Goal: Task Accomplishment & Management: Manage account settings

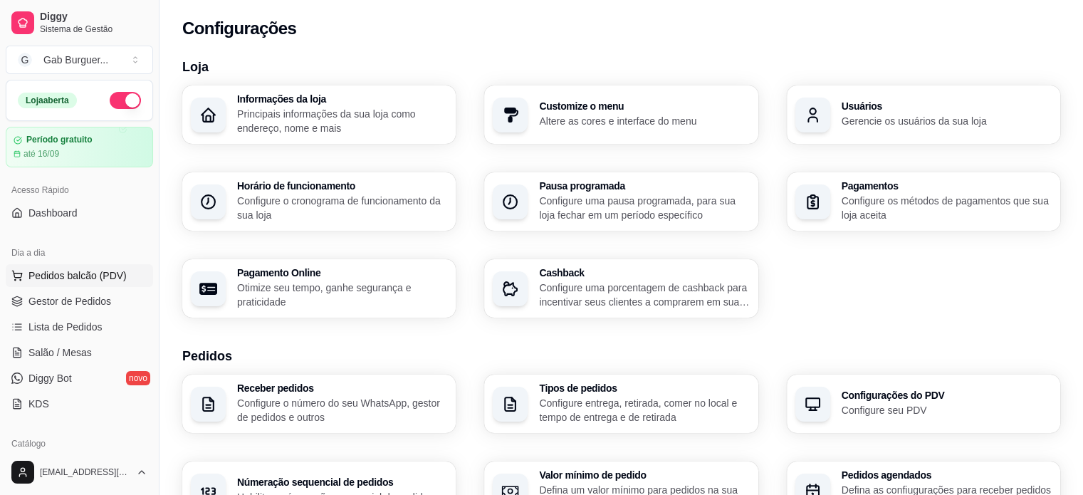
click at [65, 285] on button "Pedidos balcão (PDV)" at bounding box center [79, 275] width 147 height 23
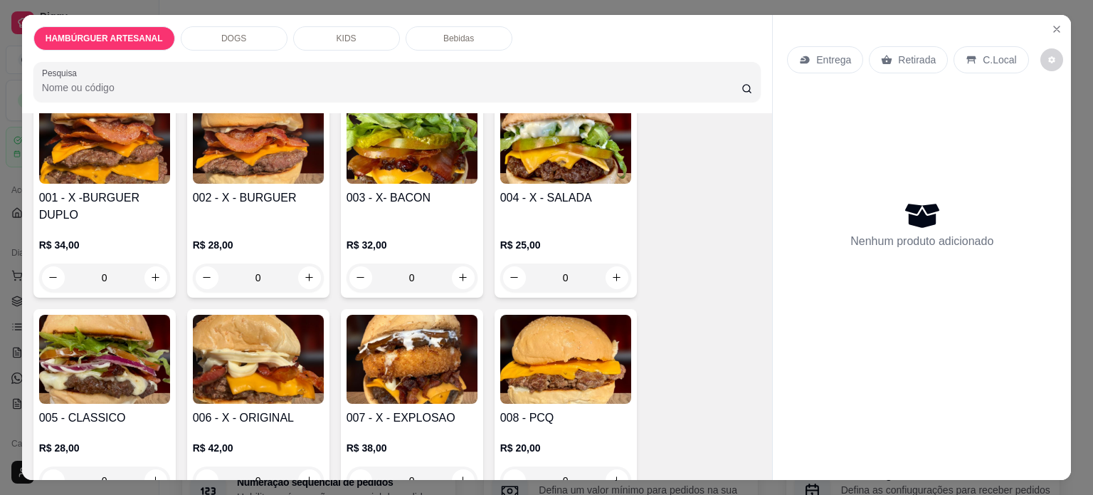
scroll to position [142, 0]
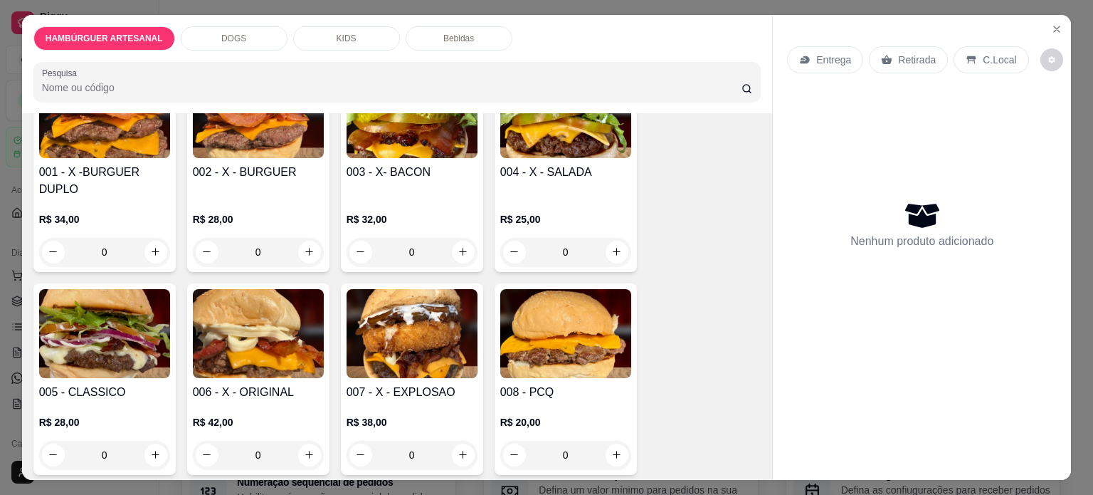
click at [146, 253] on div "0" at bounding box center [104, 252] width 131 height 28
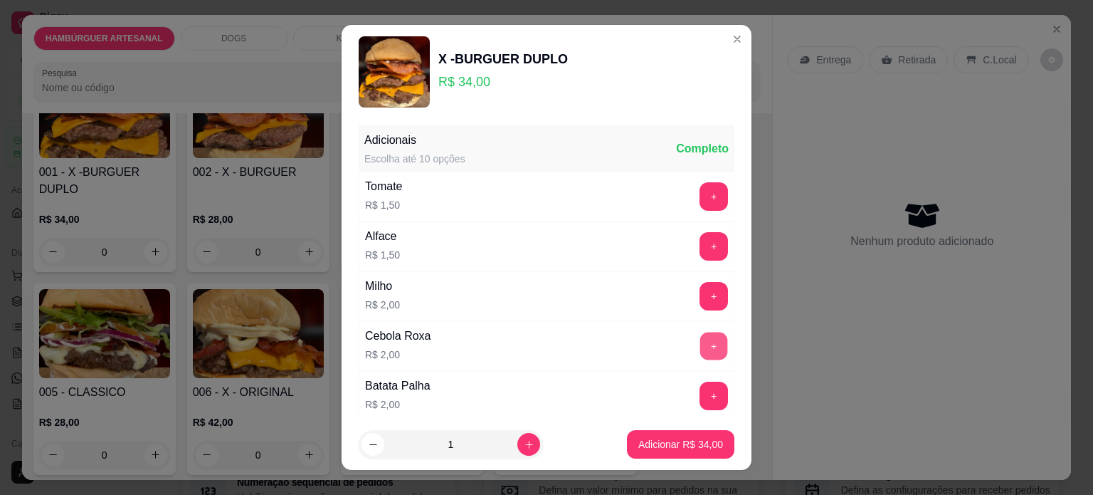
click at [700, 341] on button "+" at bounding box center [714, 346] width 28 height 28
click at [700, 253] on button "+" at bounding box center [714, 246] width 28 height 28
click at [700, 187] on button "+" at bounding box center [714, 196] width 28 height 28
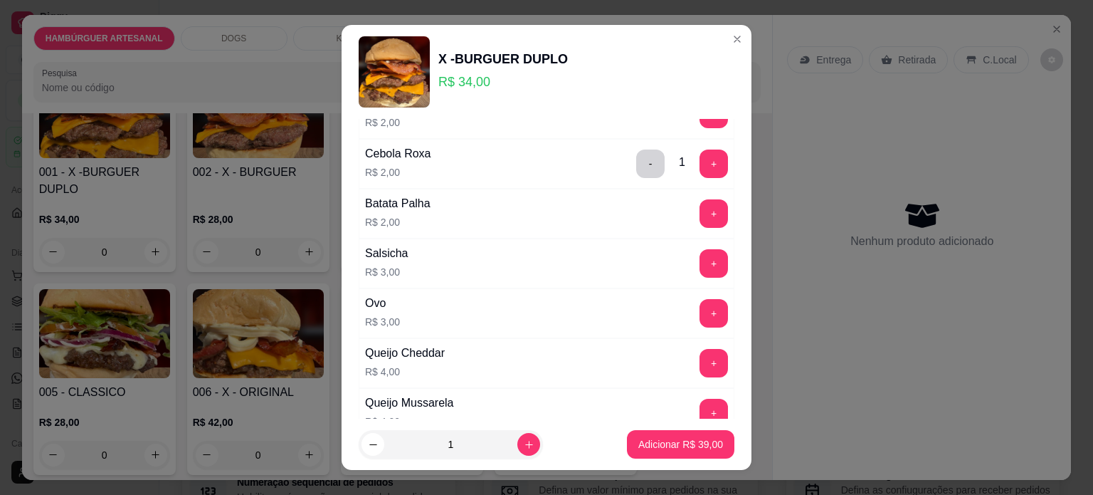
scroll to position [214, 0]
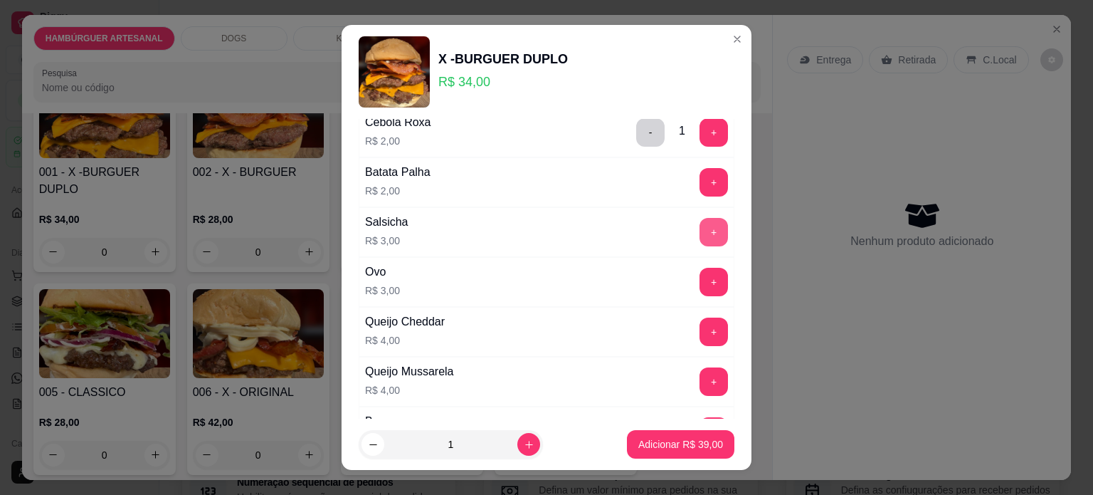
click at [700, 243] on button "+" at bounding box center [714, 232] width 28 height 28
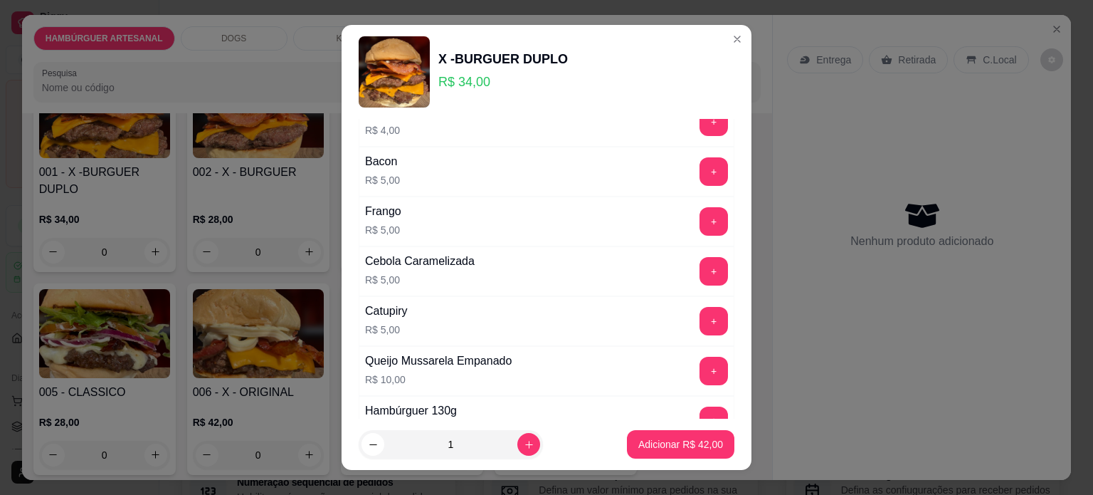
scroll to position [498, 0]
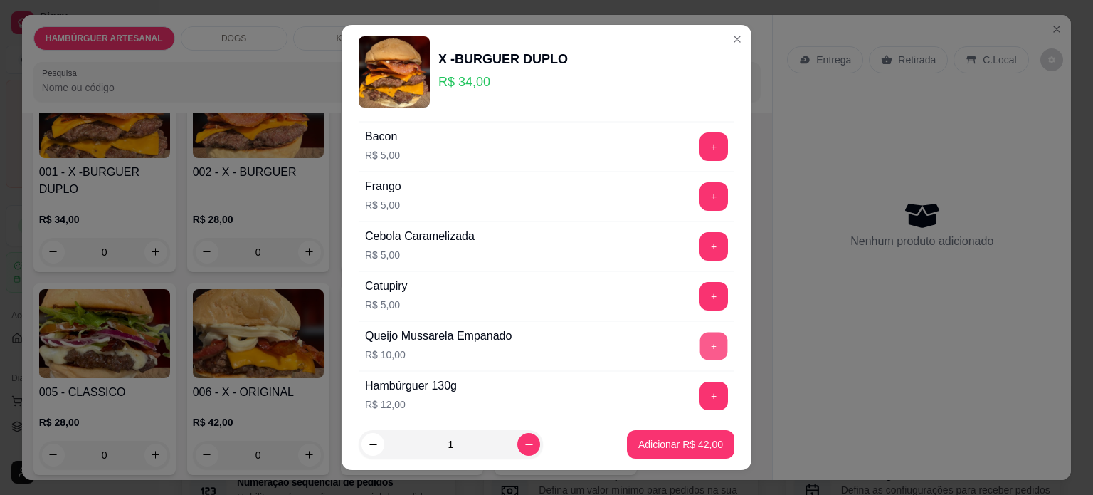
click at [700, 337] on button "+" at bounding box center [714, 346] width 28 height 28
click at [654, 449] on p "Adicionar R$ 52,00" at bounding box center [681, 445] width 83 height 14
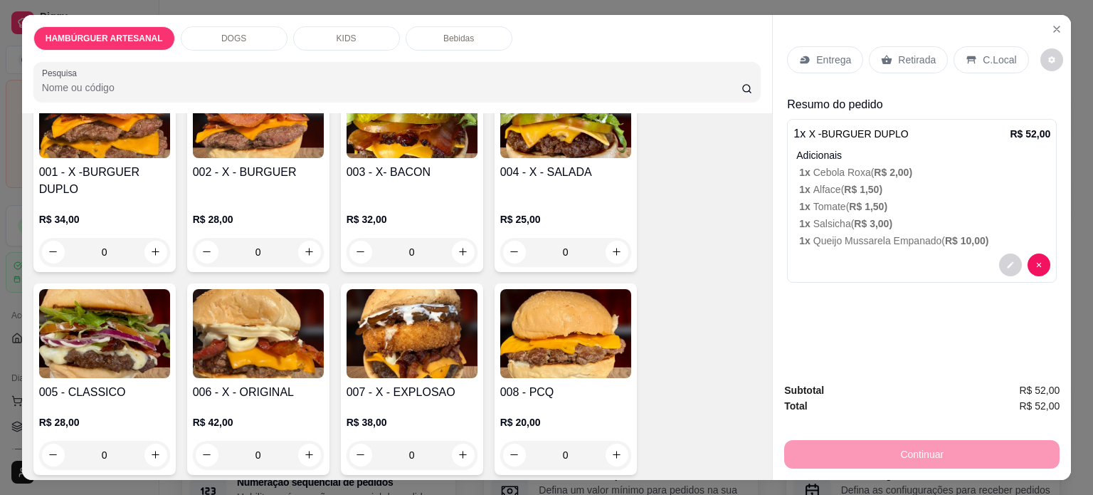
click at [883, 61] on div "Retirada" at bounding box center [908, 59] width 79 height 27
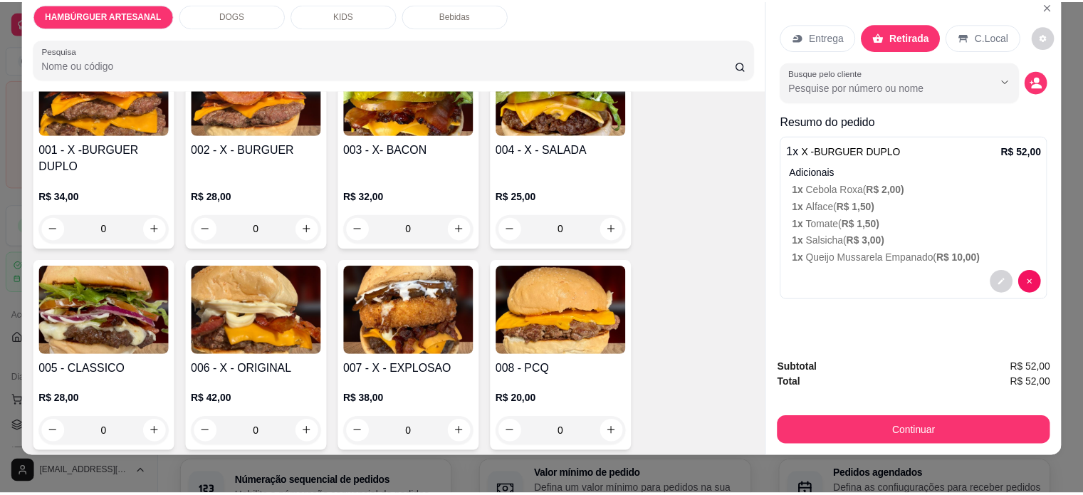
scroll to position [36, 0]
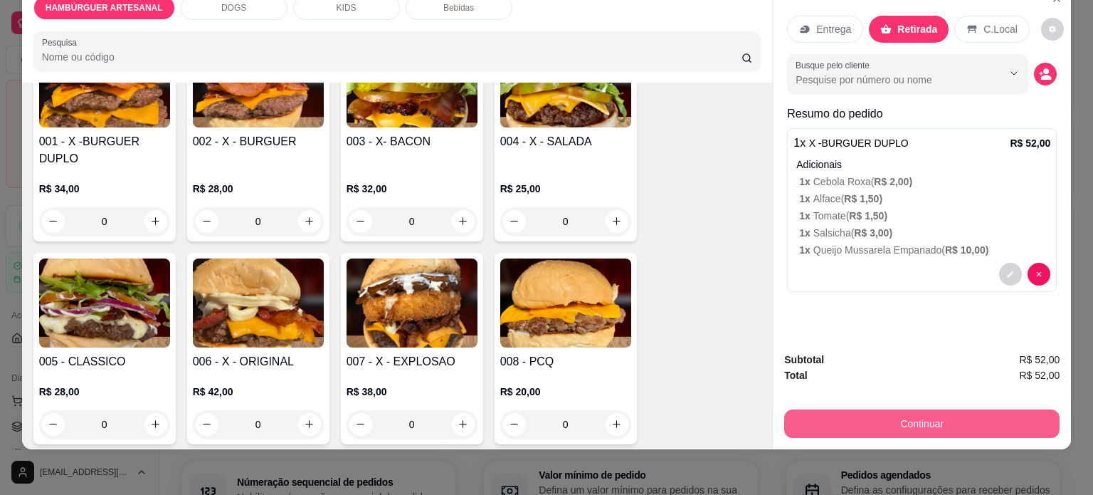
click at [923, 409] on button "Continuar" at bounding box center [921, 423] width 275 height 28
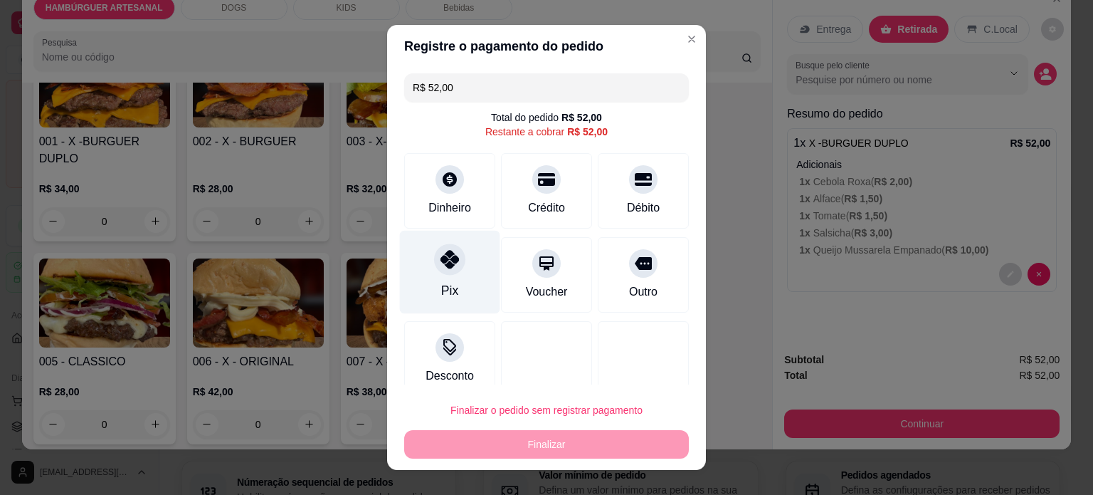
click at [451, 304] on div "Pix" at bounding box center [450, 271] width 100 height 83
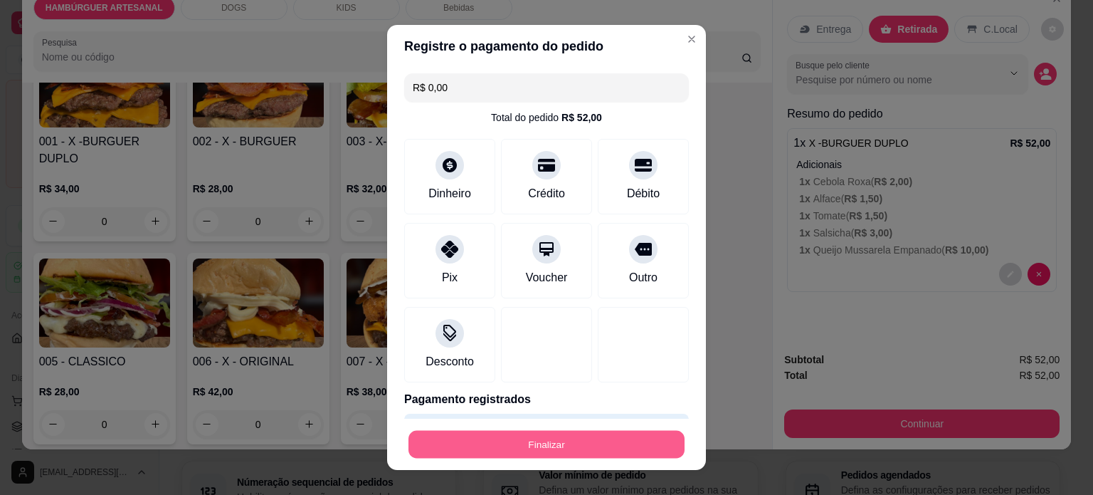
click at [616, 448] on button "Finalizar" at bounding box center [547, 445] width 276 height 28
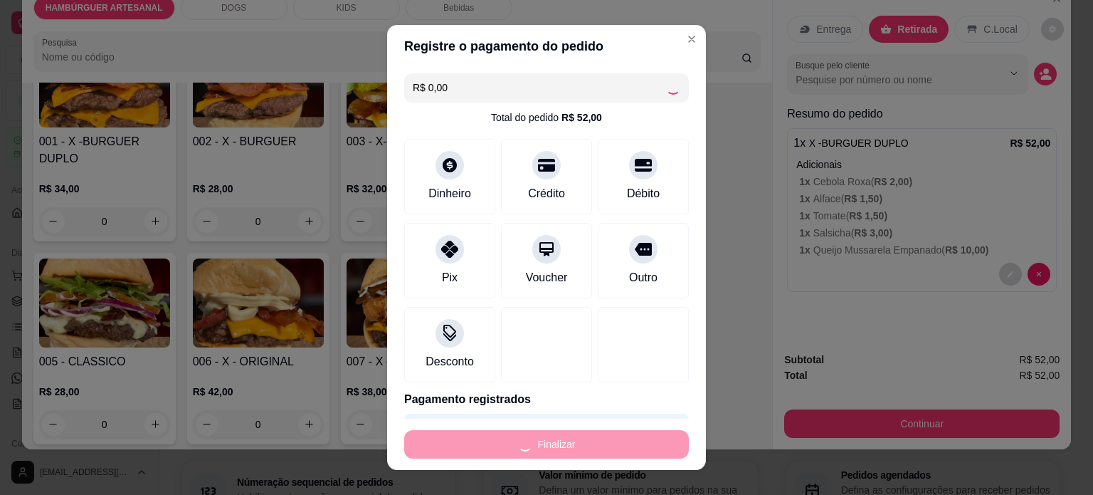
type input "-R$ 52,00"
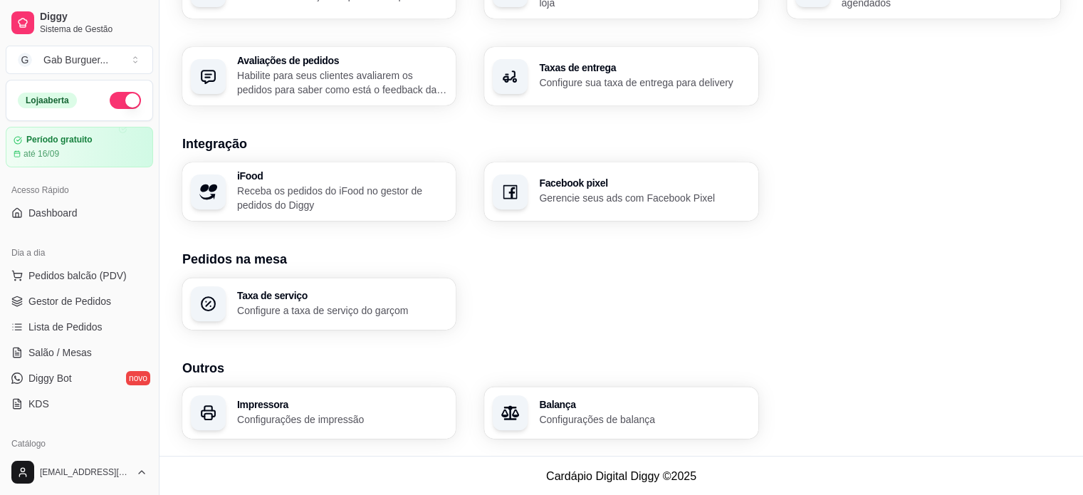
scroll to position [502, 0]
click at [262, 412] on p "Configurações de impressão" at bounding box center [341, 418] width 204 height 14
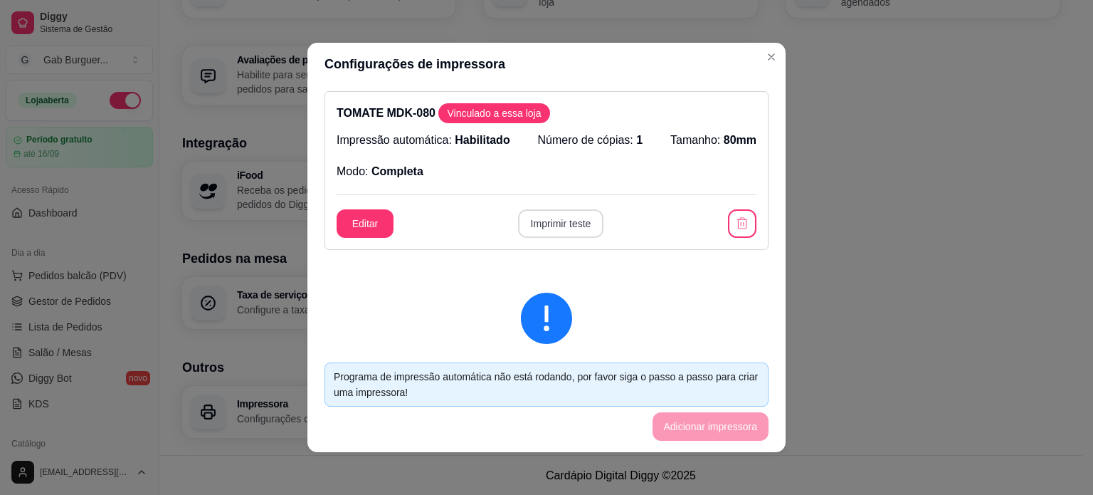
click at [557, 219] on button "Imprimir teste" at bounding box center [561, 223] width 86 height 28
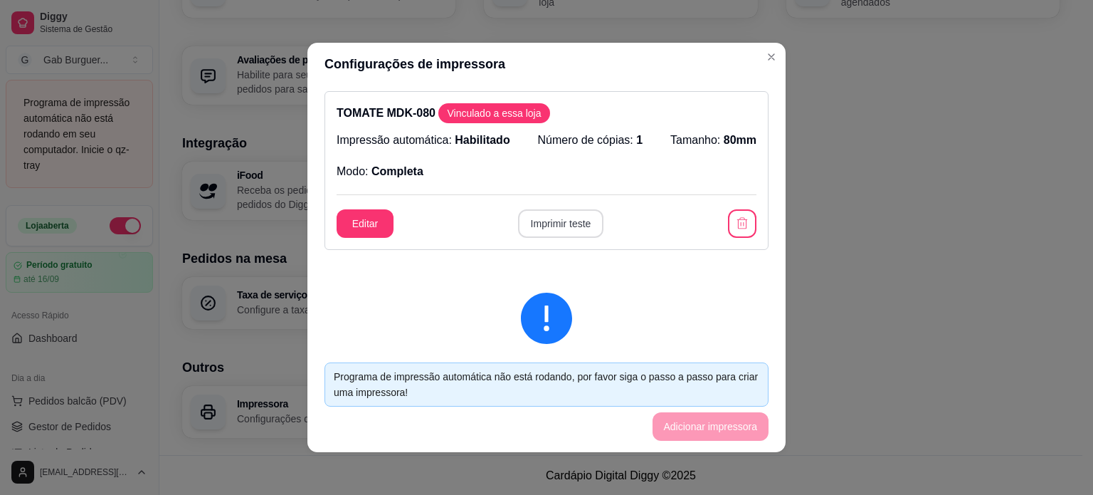
click at [567, 226] on button "Imprimir teste" at bounding box center [561, 223] width 86 height 28
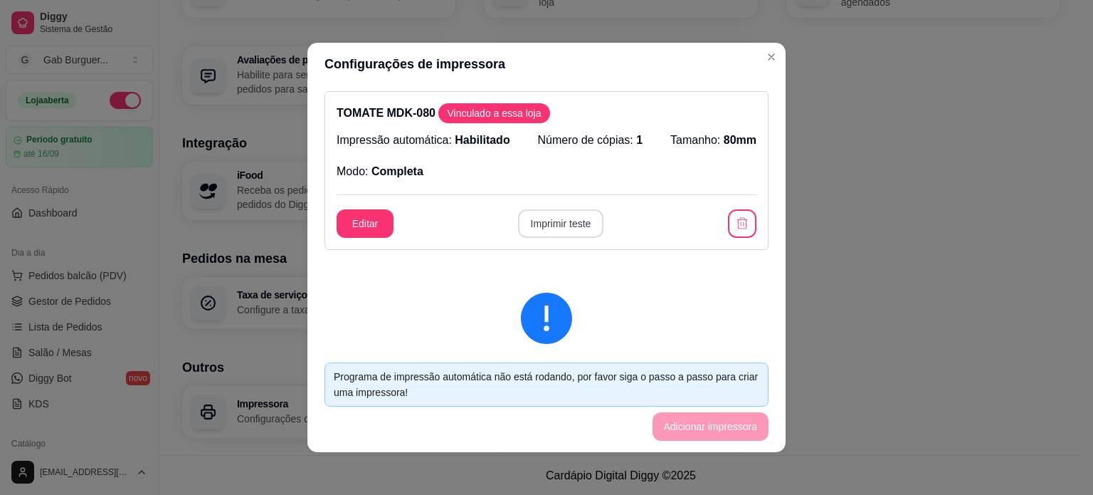
click at [577, 222] on button "Imprimir teste" at bounding box center [561, 223] width 86 height 28
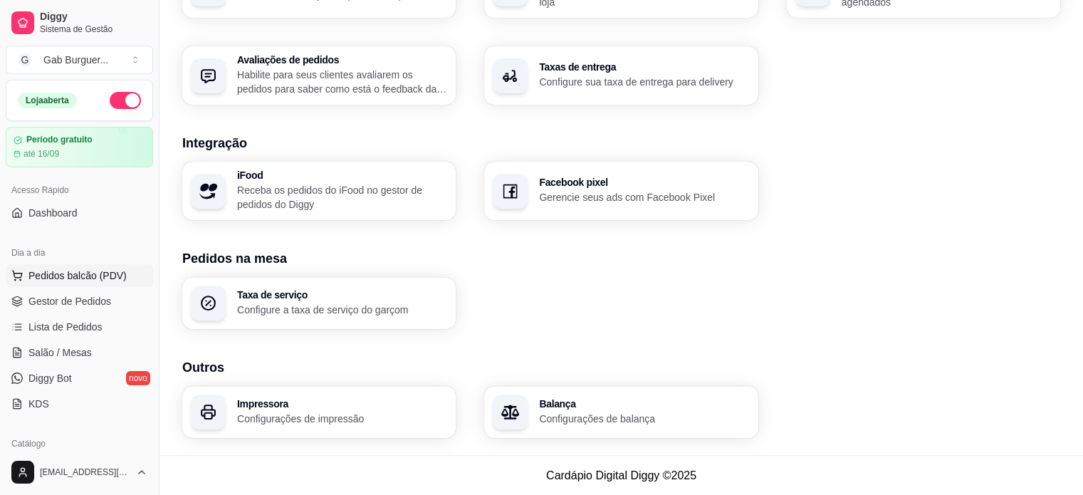
click at [119, 280] on span "Pedidos balcão (PDV)" at bounding box center [77, 275] width 98 height 14
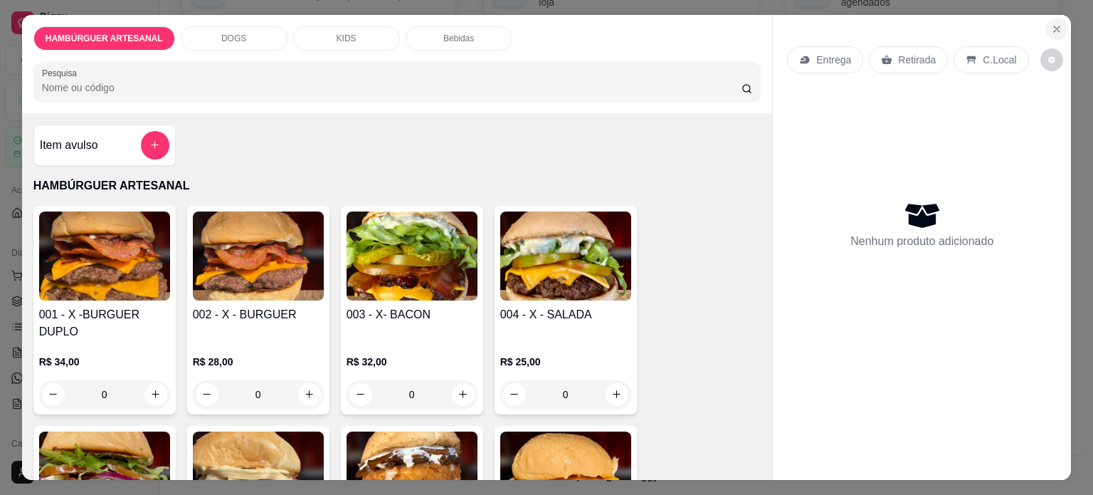
click at [1053, 23] on icon "Close" at bounding box center [1056, 28] width 11 height 11
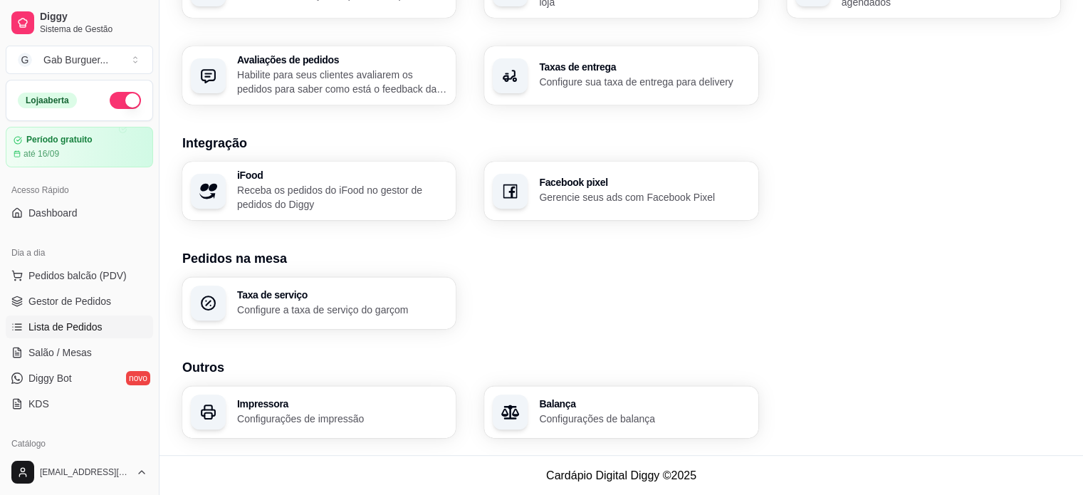
click at [81, 321] on span "Lista de Pedidos" at bounding box center [65, 327] width 74 height 14
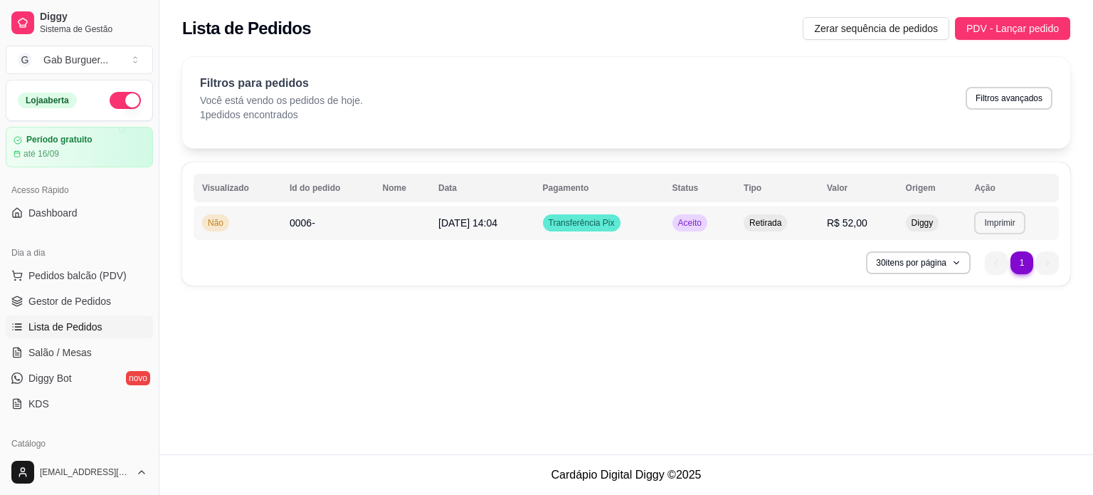
click at [997, 224] on button "Imprimir" at bounding box center [999, 222] width 51 height 23
click at [972, 278] on button "TOMATE MDK-080" at bounding box center [976, 272] width 103 height 23
click at [108, 377] on link "Diggy Bot novo" at bounding box center [79, 378] width 147 height 23
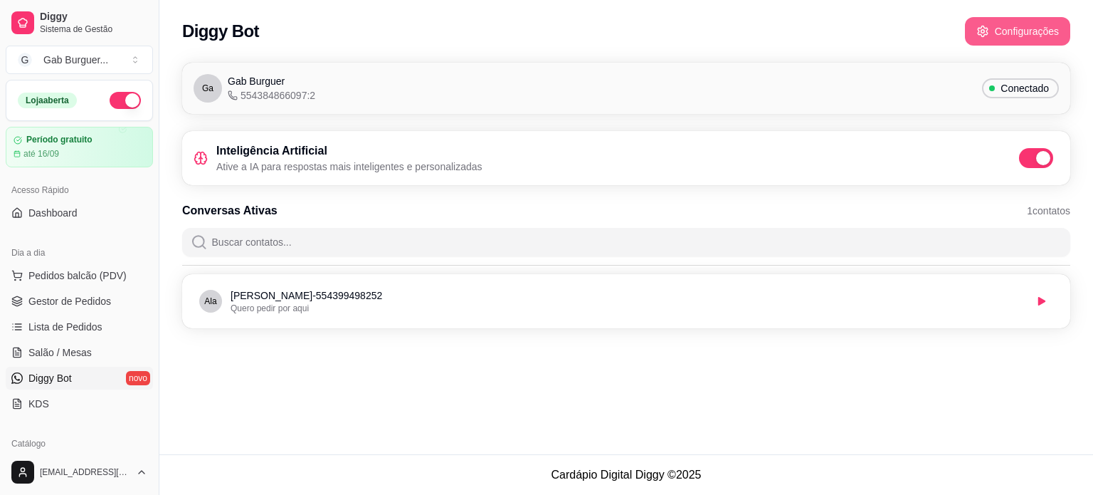
click at [1023, 33] on button "Configurações" at bounding box center [1017, 31] width 105 height 28
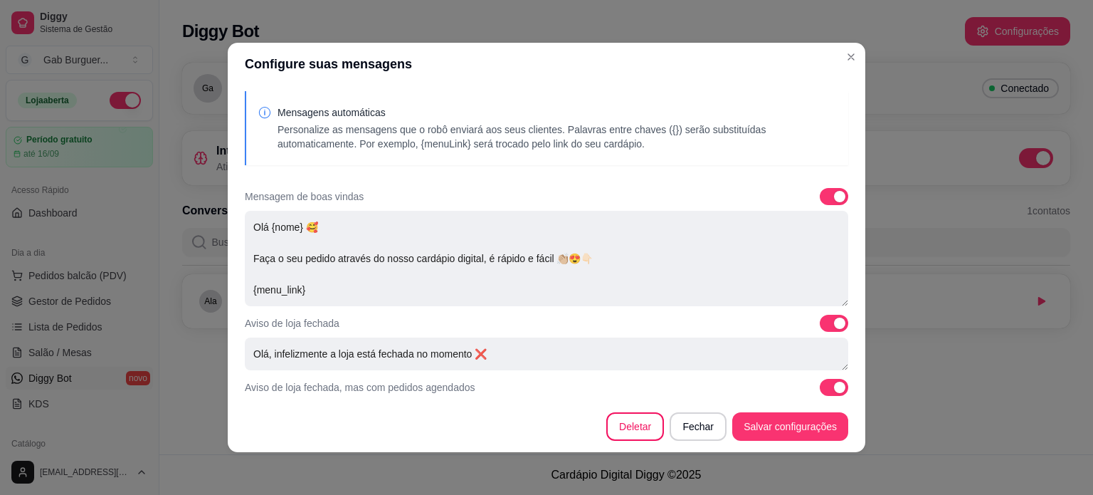
click at [341, 125] on p "Personalize as mensagens que o robô enviará aos seus clientes. Palavras entre c…" at bounding box center [557, 136] width 559 height 28
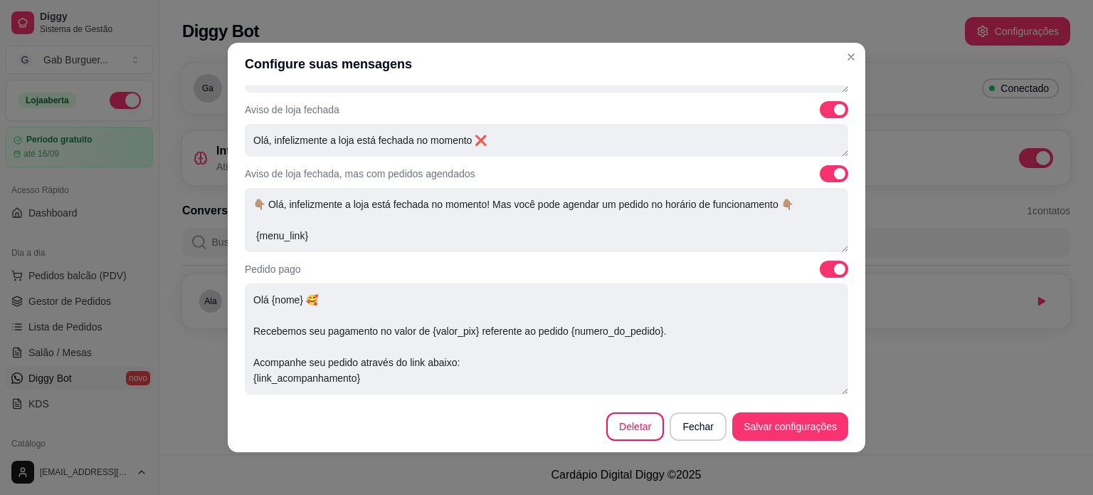
scroll to position [285, 0]
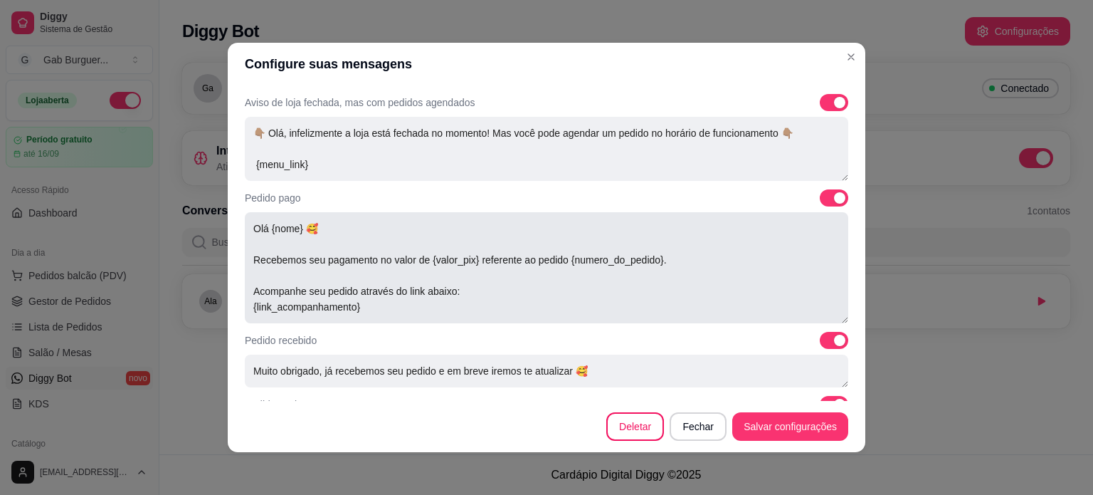
click at [570, 272] on textarea "Olá {nome} 🥰 Recebemos seu pagamento no valor de {valor_pix} referente ao pedid…" at bounding box center [547, 267] width 604 height 111
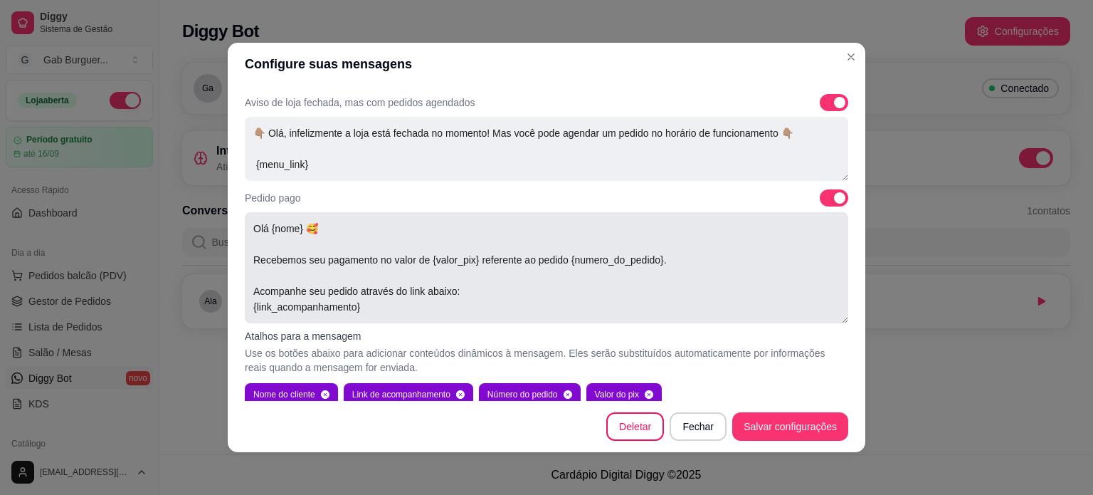
scroll to position [356, 0]
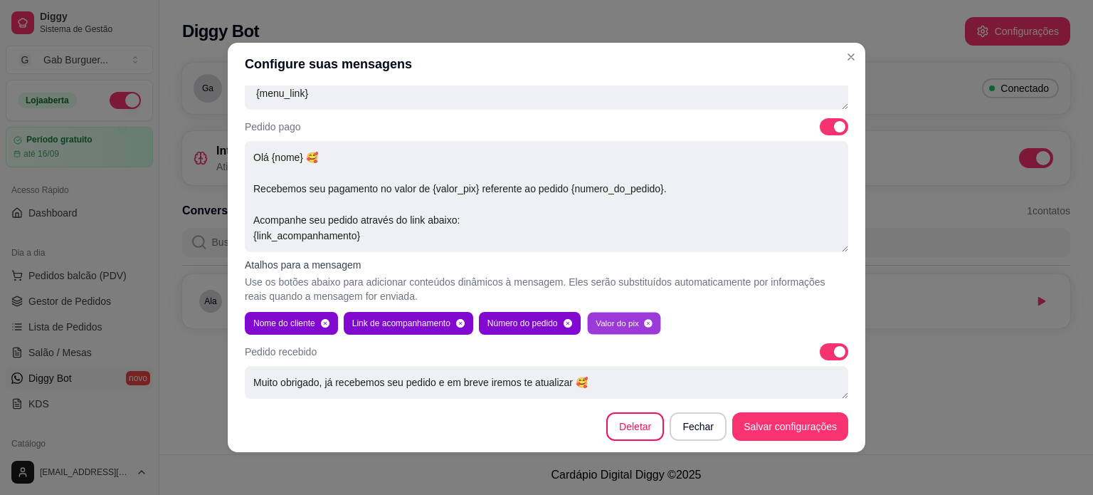
click at [610, 328] on button "Valor do pix" at bounding box center [623, 323] width 73 height 22
click at [610, 328] on button "Valor do pix" at bounding box center [619, 323] width 64 height 23
type textarea "Olá {nome} 🥰 Recebemos seu pagamento no valor de referente ao pedido {numero_do…"
click at [680, 412] on button "Fechar" at bounding box center [698, 426] width 57 height 28
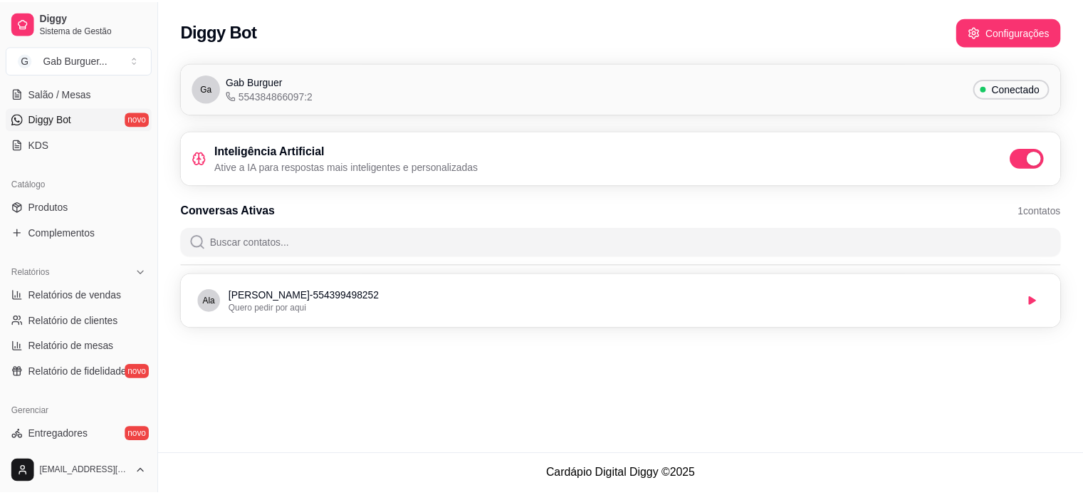
scroll to position [285, 0]
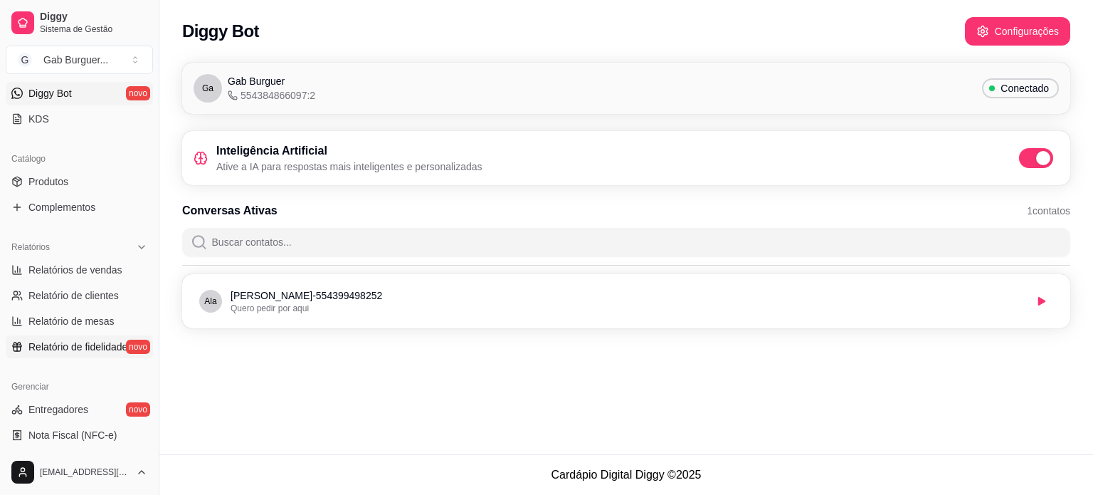
click at [92, 350] on span "Relatório de fidelidade" at bounding box center [77, 347] width 99 height 14
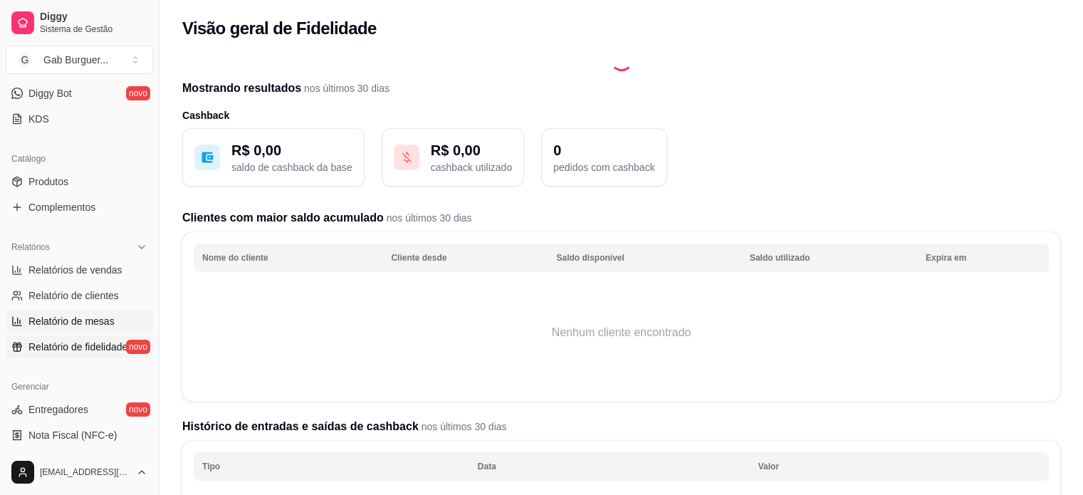
click at [80, 322] on span "Relatório de mesas" at bounding box center [71, 321] width 86 height 14
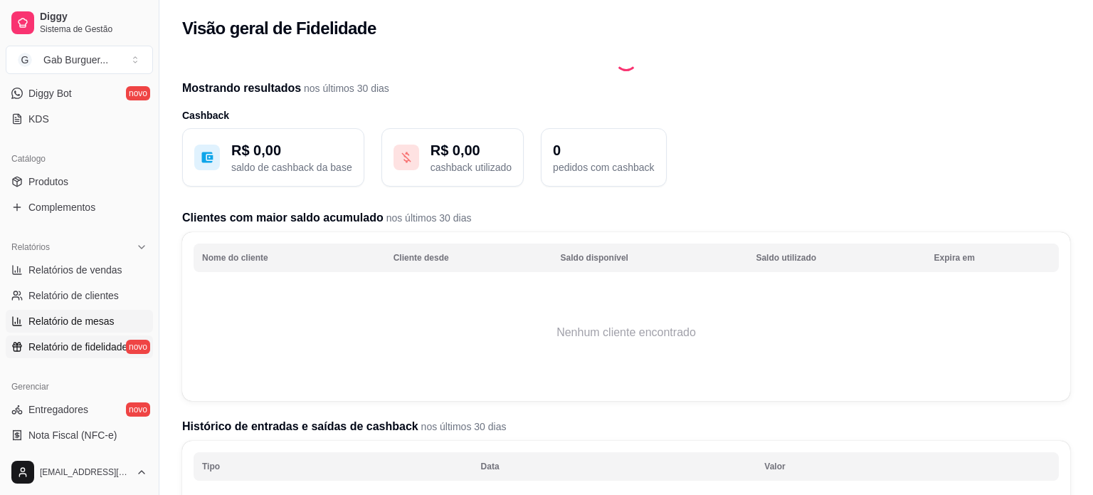
select select "TOTAL_OF_ORDERS"
select select "7"
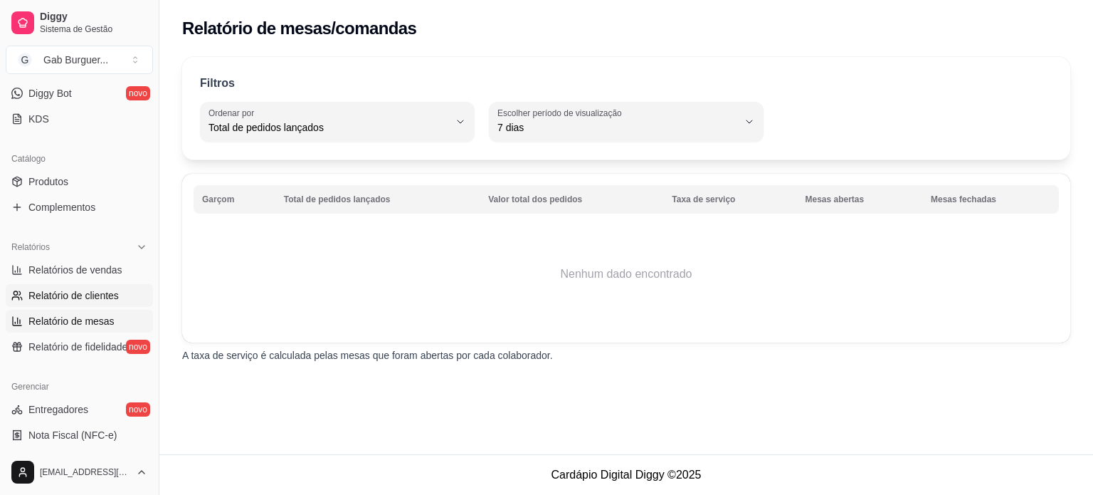
click at [77, 300] on span "Relatório de clientes" at bounding box center [73, 295] width 90 height 14
select select "30"
select select "HIGHEST_TOTAL_SPENT_WITH_ORDERS"
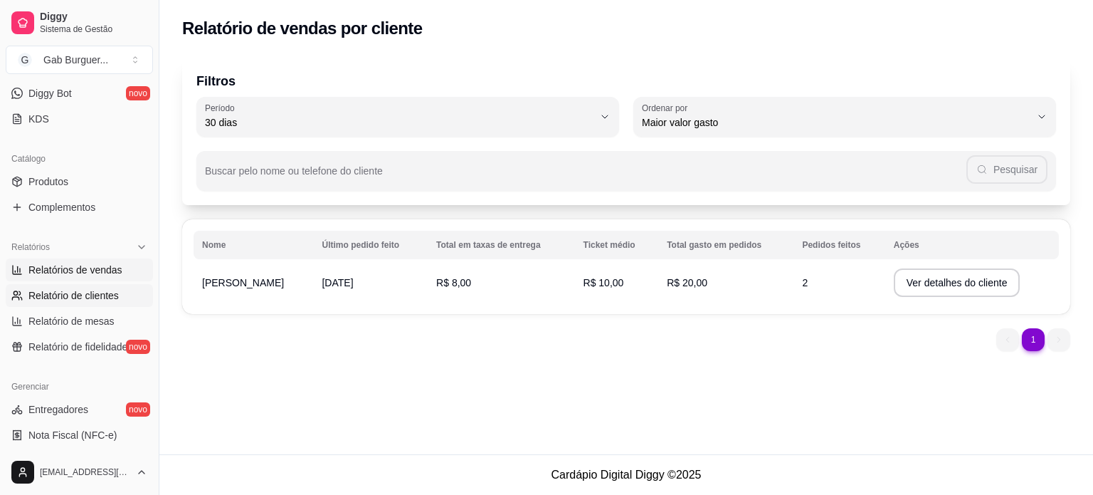
click at [80, 280] on link "Relatórios de vendas" at bounding box center [79, 269] width 147 height 23
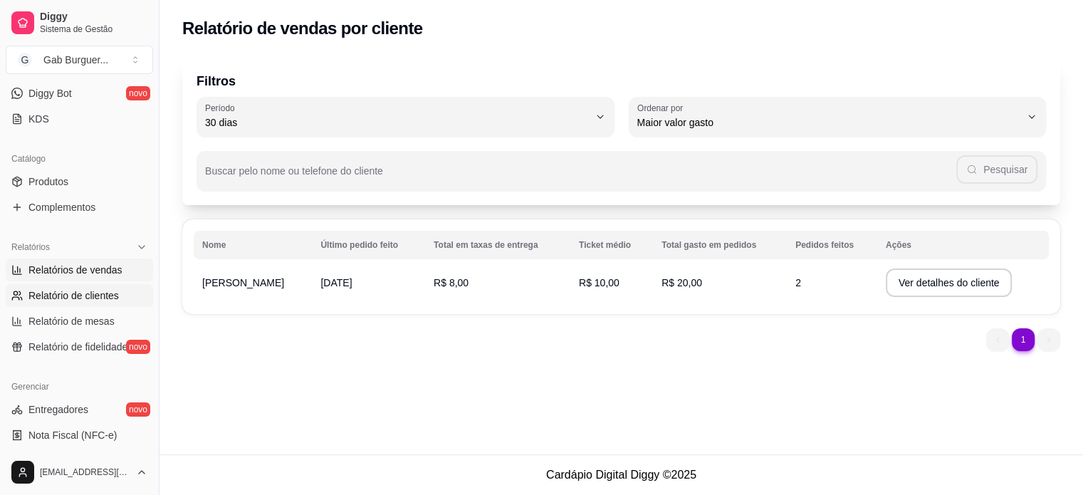
select select "ALL"
select select "0"
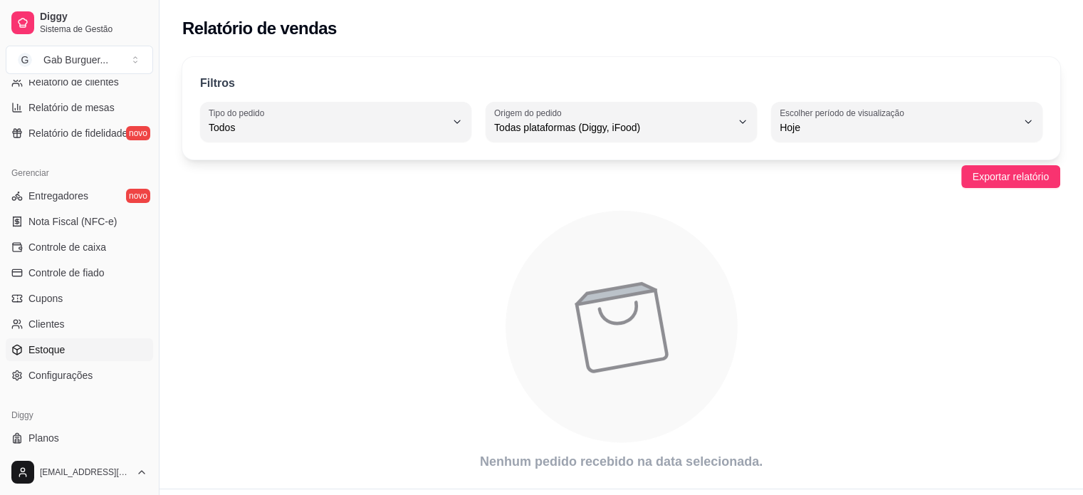
scroll to position [529, 0]
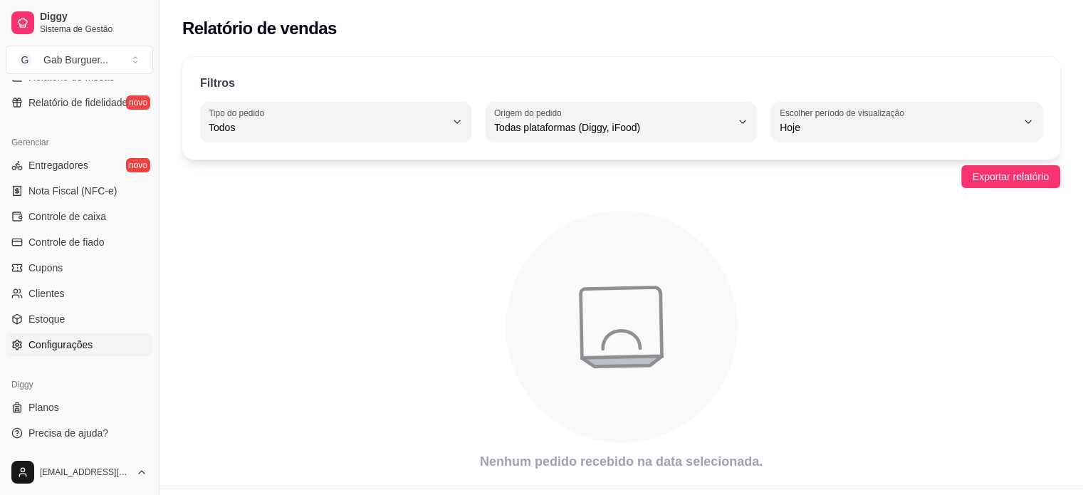
click at [68, 344] on span "Configurações" at bounding box center [60, 344] width 64 height 14
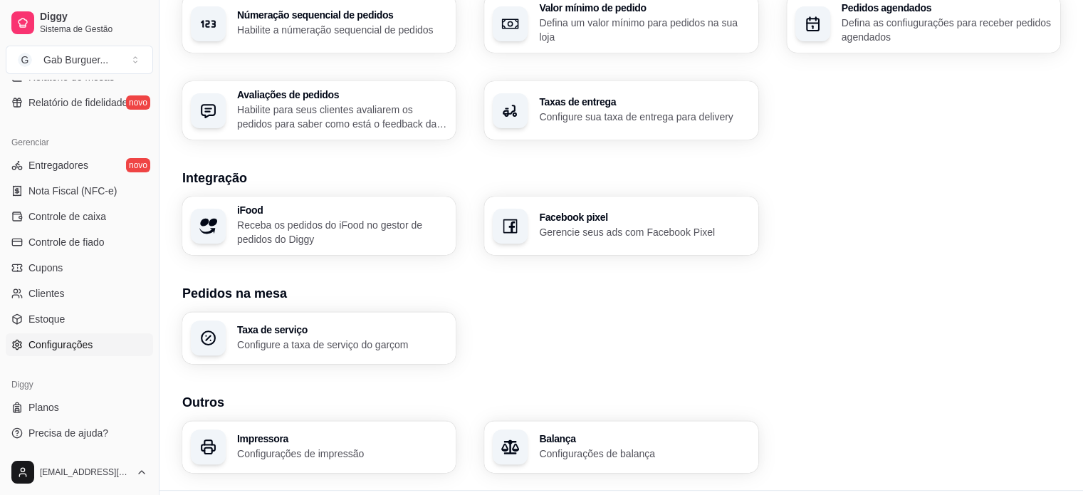
scroll to position [502, 0]
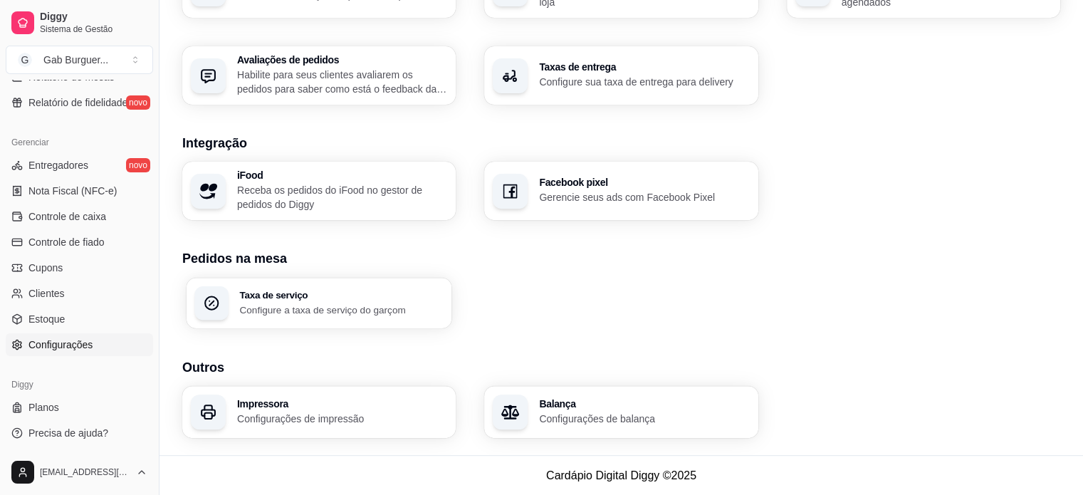
click at [299, 310] on p "Configure a taxa de serviço do garçom" at bounding box center [341, 310] width 204 height 14
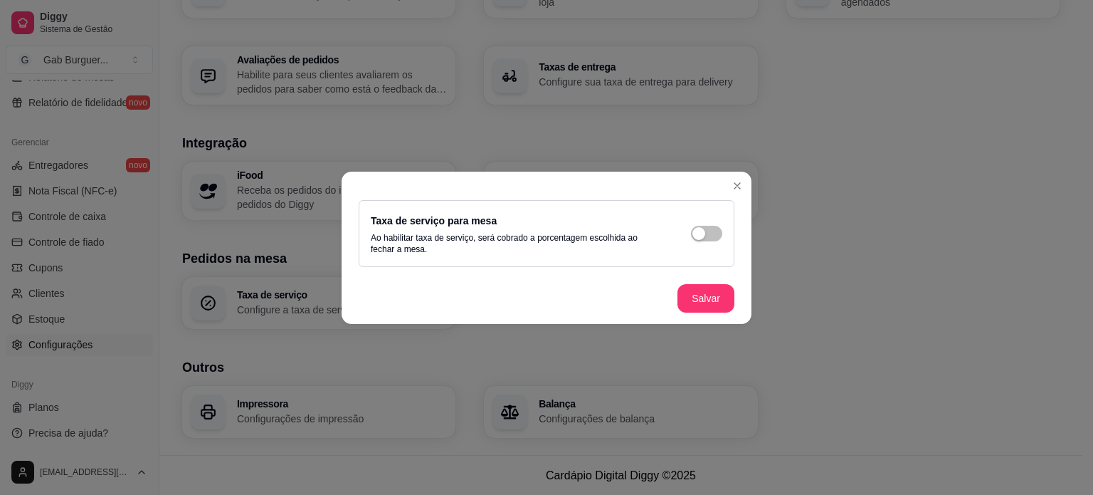
click at [725, 183] on header at bounding box center [547, 183] width 410 height 23
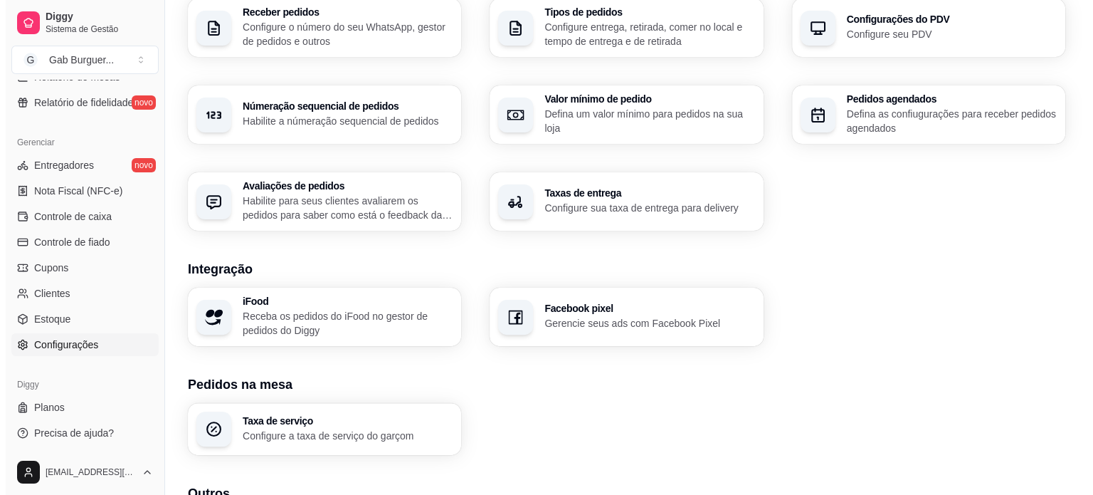
scroll to position [288, 0]
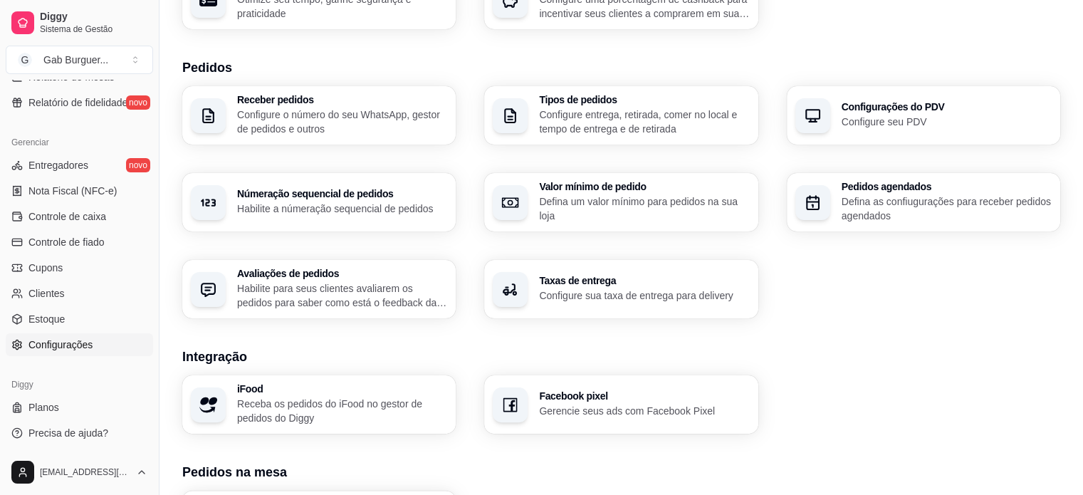
click at [610, 288] on p "Configure sua taxa de entrega para delivery" at bounding box center [644, 295] width 210 height 14
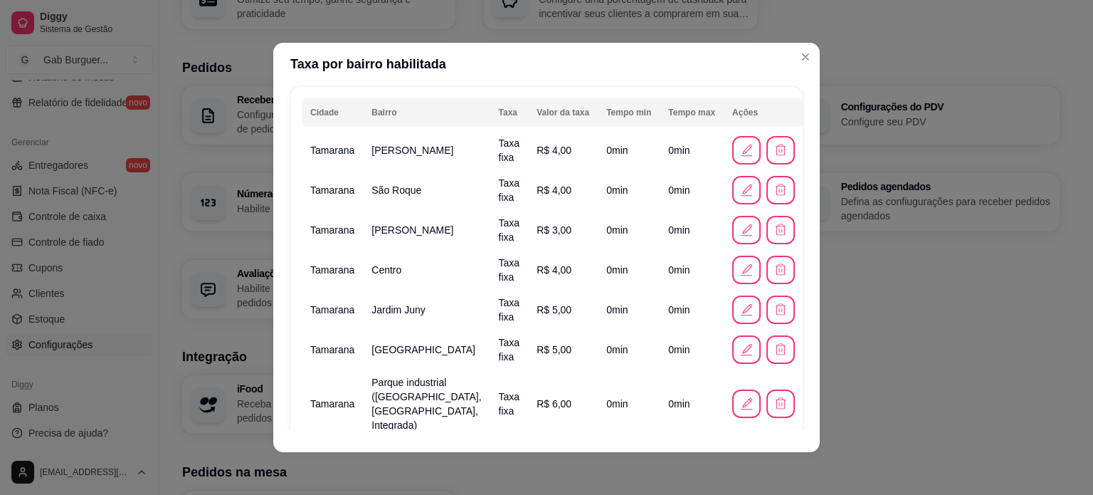
scroll to position [71, 0]
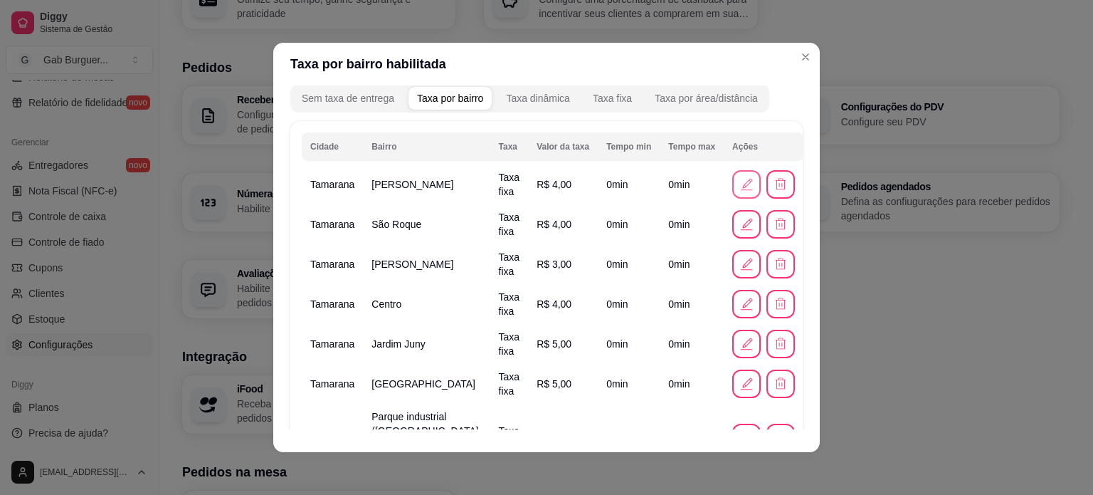
click at [732, 192] on button "button" at bounding box center [746, 184] width 28 height 28
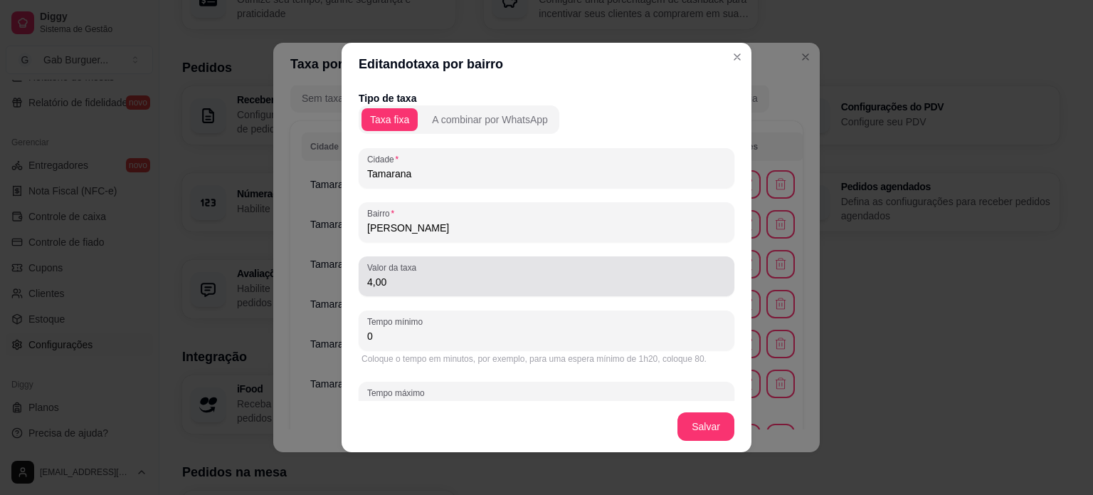
drag, startPoint x: 364, startPoint y: 285, endPoint x: 542, endPoint y: 277, distance: 178.1
click at [367, 284] on input "4,00" at bounding box center [546, 282] width 359 height 14
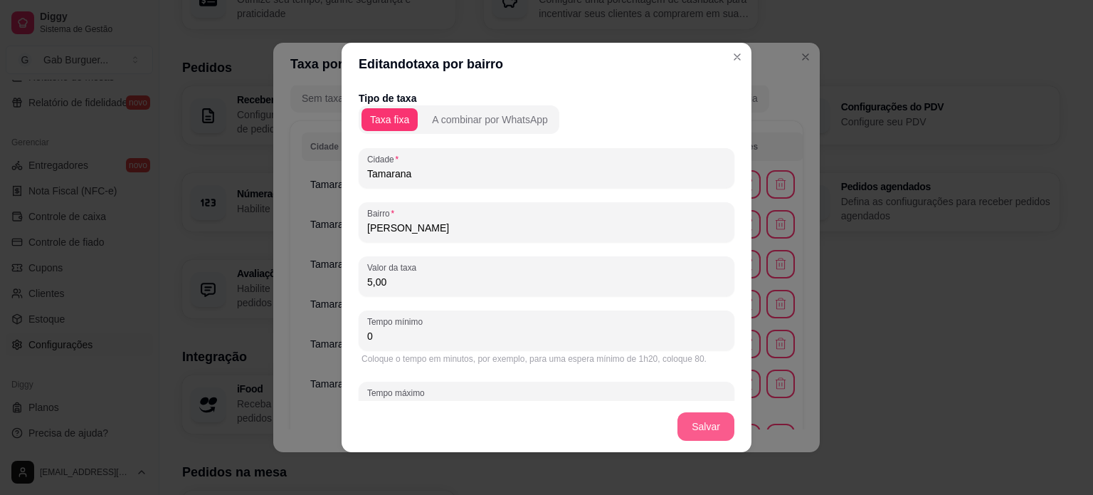
type input "5,00"
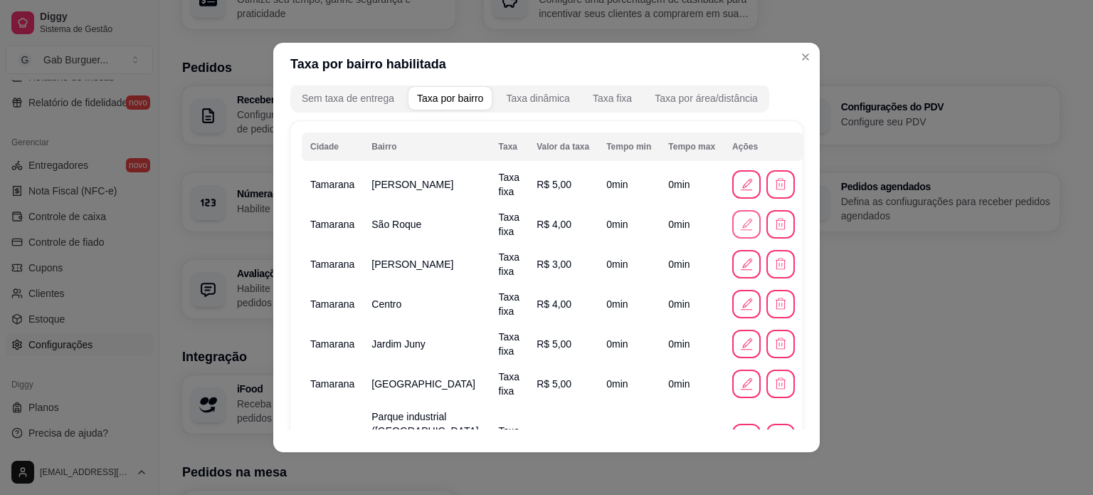
click at [732, 229] on button "button" at bounding box center [746, 224] width 28 height 28
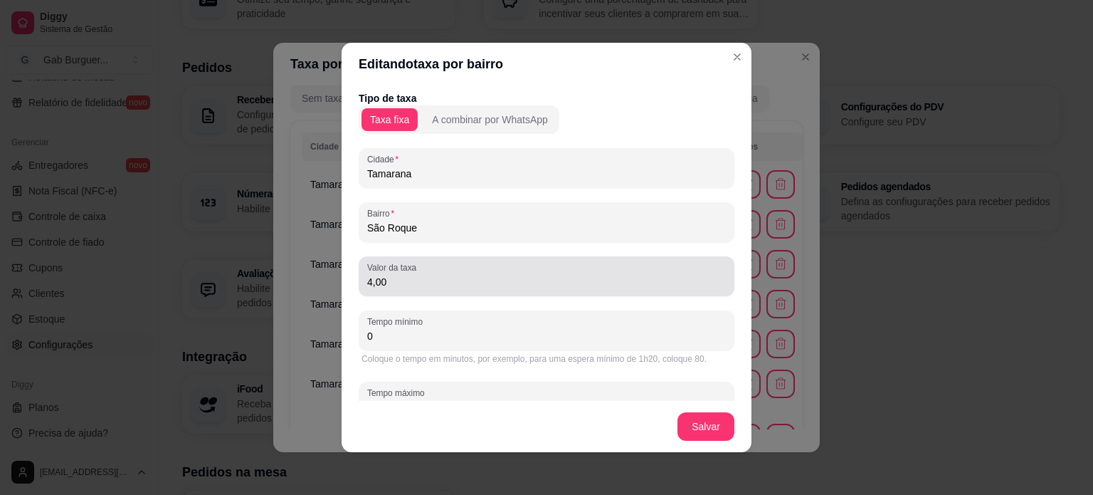
click at [367, 278] on input "4,00" at bounding box center [546, 282] width 359 height 14
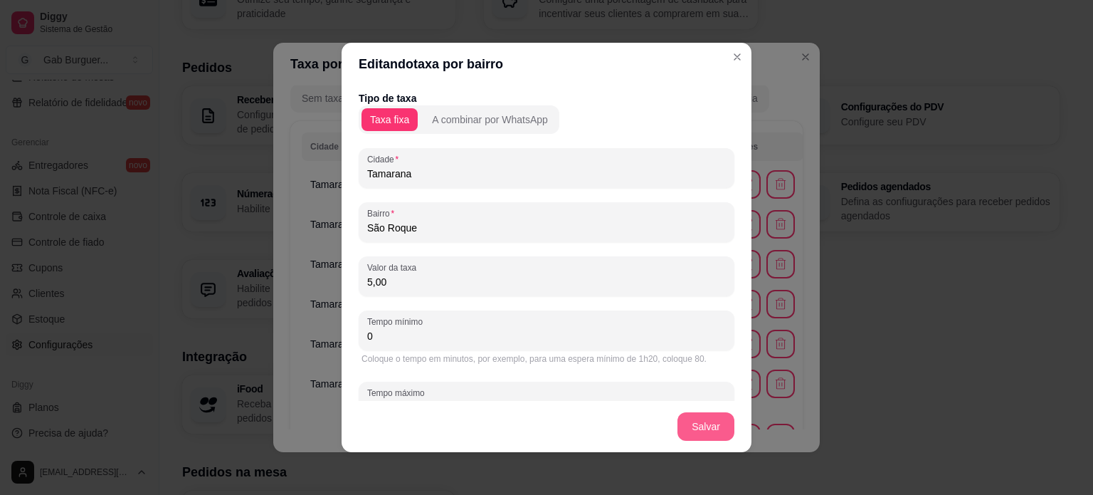
type input "5,00"
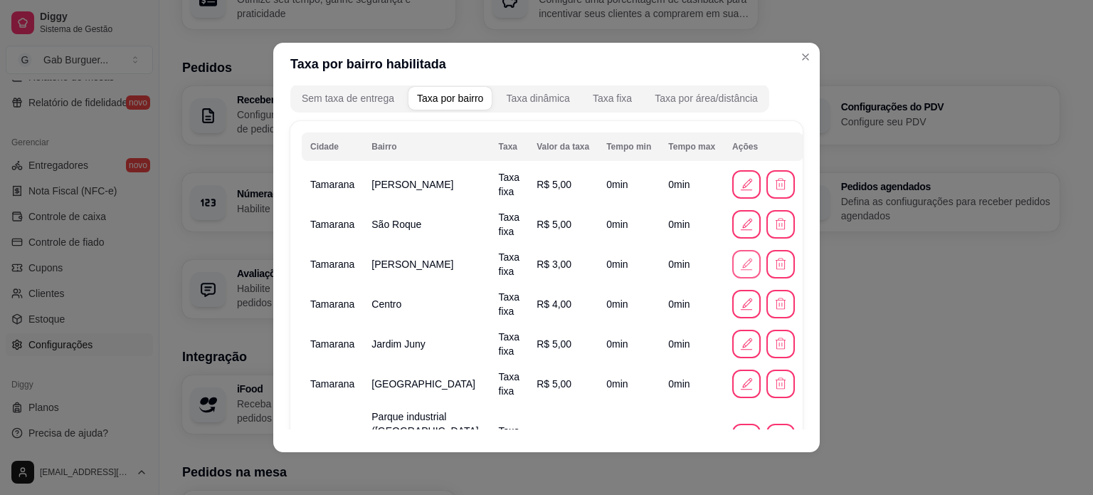
click at [732, 259] on button "button" at bounding box center [746, 264] width 28 height 28
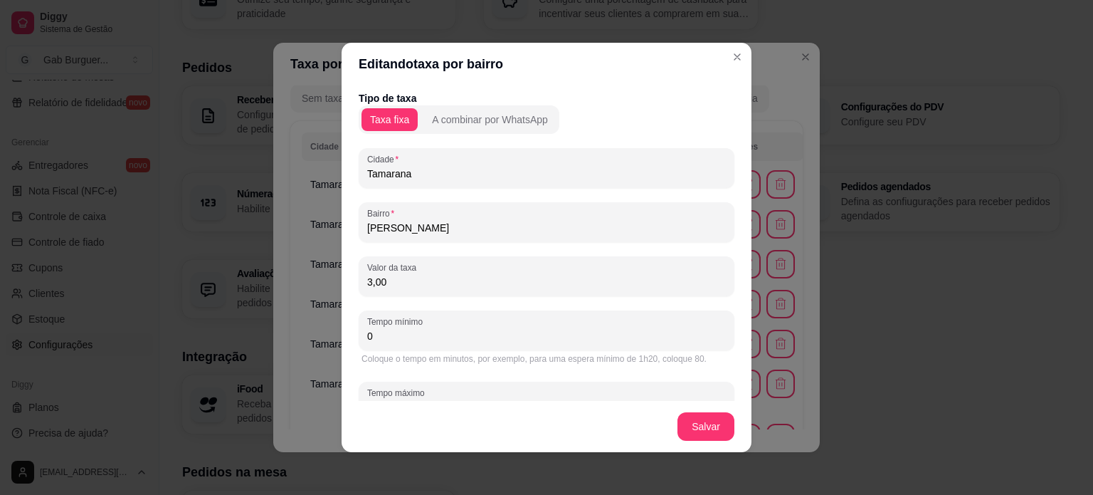
click at [367, 280] on input "3,00" at bounding box center [546, 282] width 359 height 14
type input "4,00"
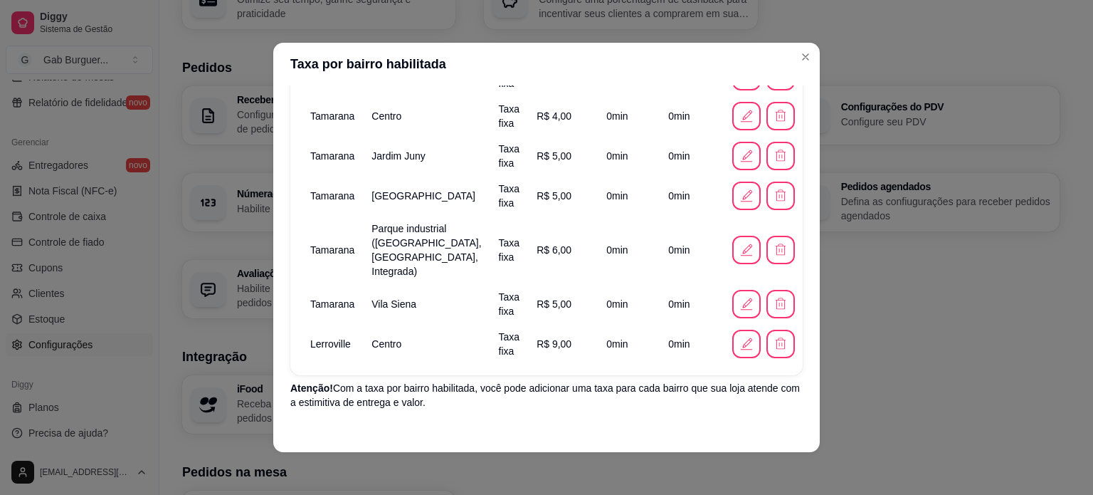
scroll to position [285, 0]
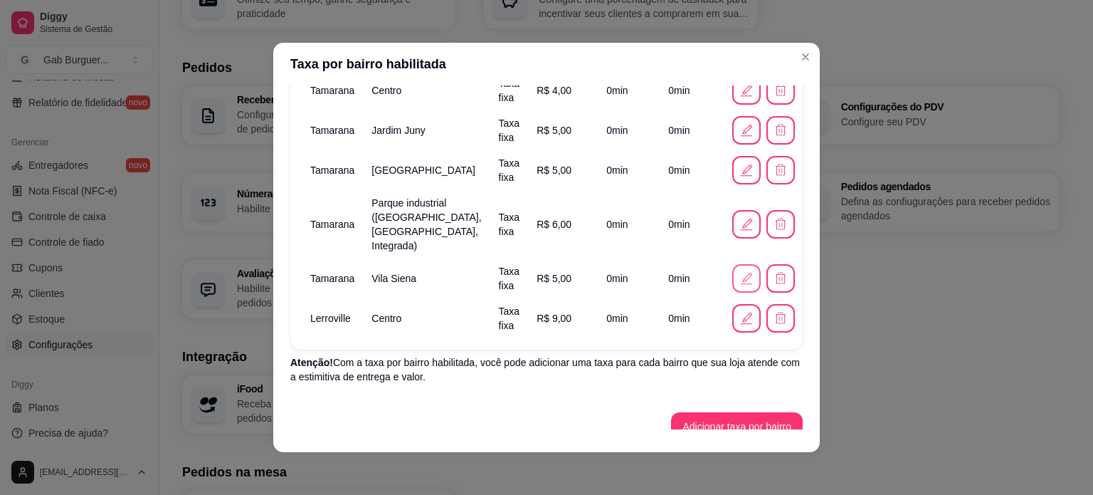
click at [739, 270] on icon "button" at bounding box center [747, 278] width 16 height 16
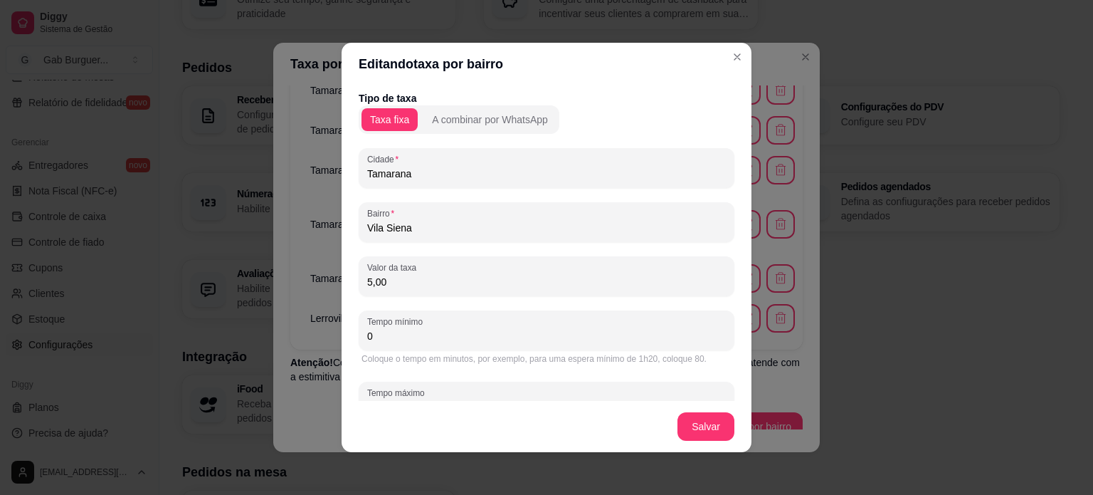
drag, startPoint x: 394, startPoint y: 287, endPoint x: 295, endPoint y: 278, distance: 100.1
click at [295, 278] on div "Editando taxa por bairro Tipo de taxa Taxa fixa A combinar por WhatsApp [GEOGRA…" at bounding box center [546, 247] width 1093 height 495
type input "6,00"
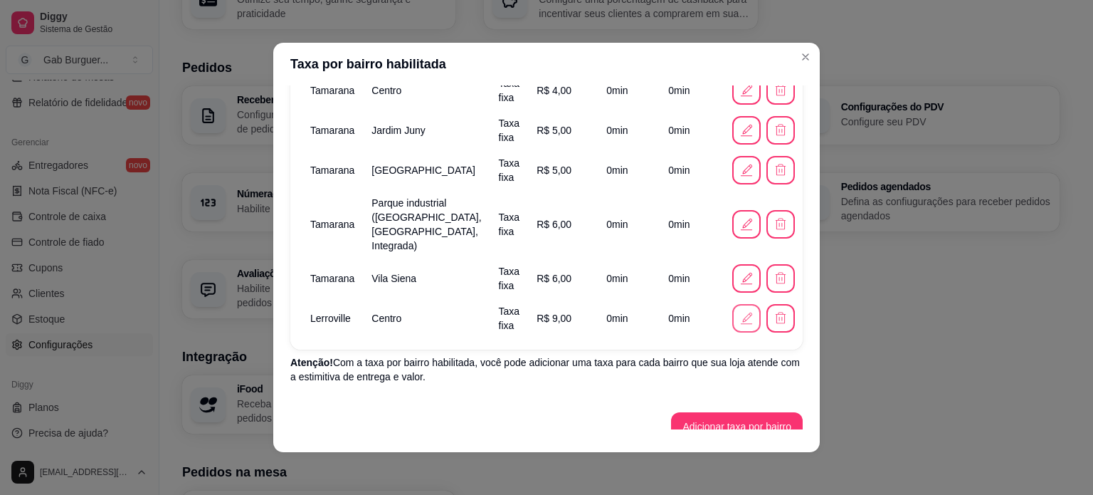
click at [732, 312] on button "button" at bounding box center [746, 318] width 28 height 28
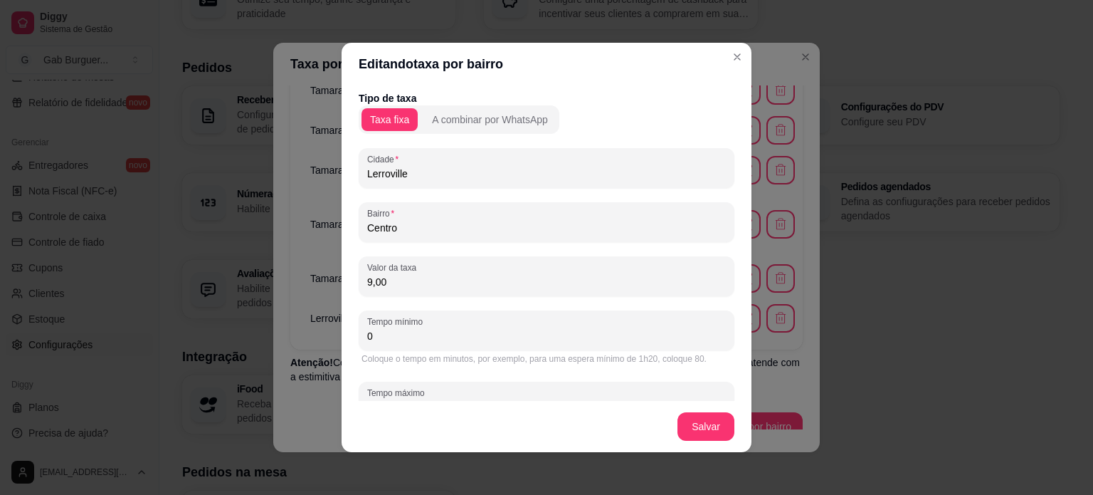
drag, startPoint x: 382, startPoint y: 288, endPoint x: 332, endPoint y: 284, distance: 50.0
click at [332, 284] on div "Editando taxa por bairro Tipo de taxa Taxa fixa A combinar por WhatsApp [GEOGRA…" at bounding box center [546, 247] width 1093 height 495
type input "12,00"
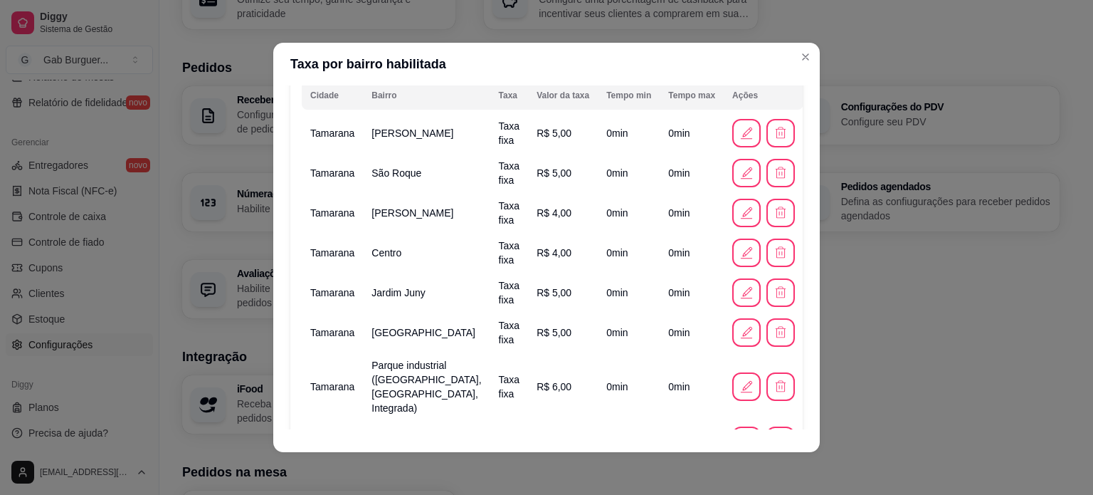
scroll to position [287, 0]
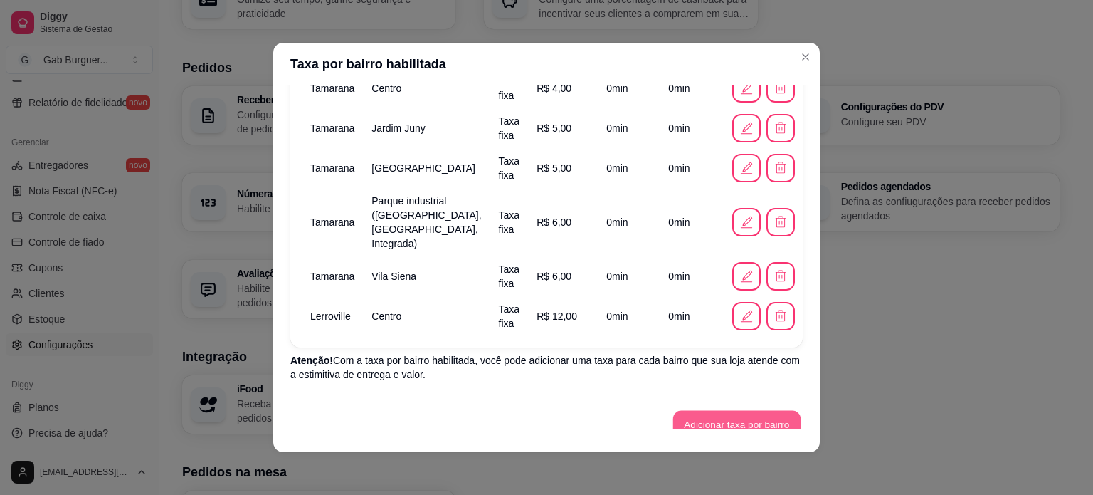
click at [710, 411] on button "Adicionar taxa por bairro" at bounding box center [736, 425] width 127 height 28
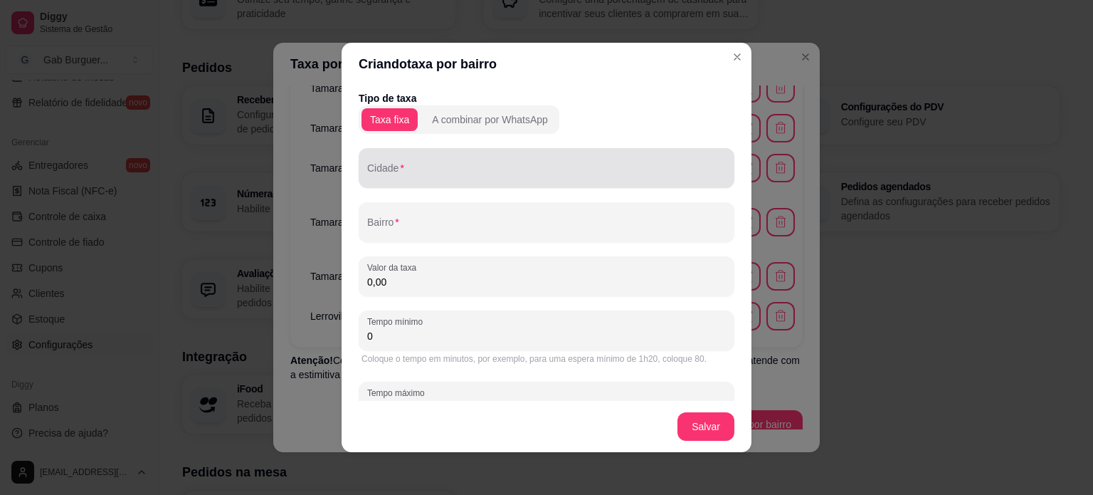
click at [404, 184] on div "Cidade" at bounding box center [547, 168] width 376 height 40
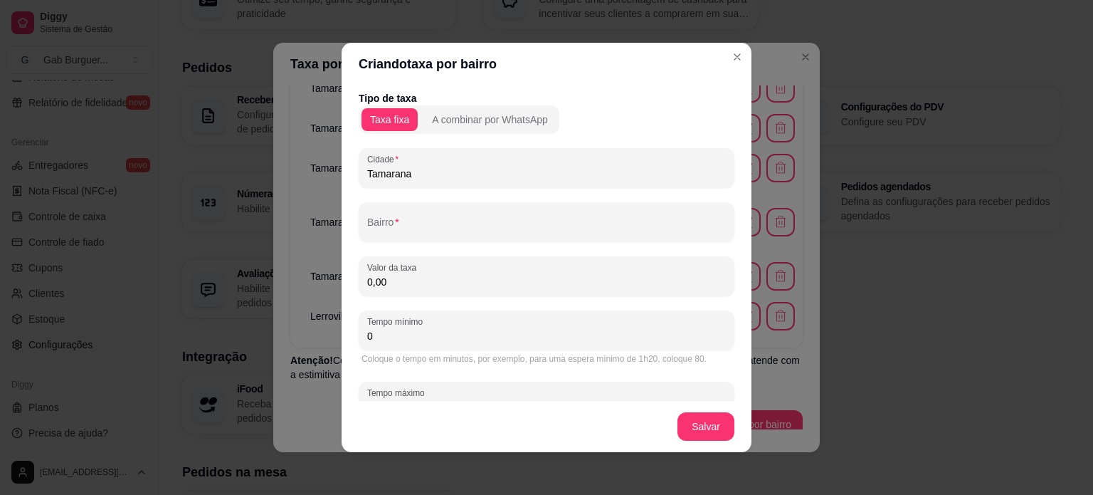
type input "Tamarana"
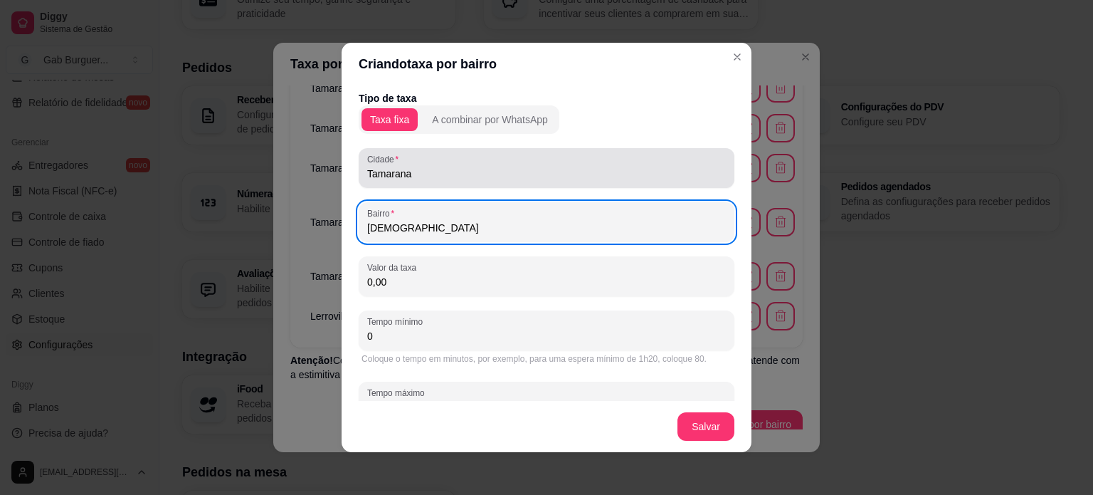
type input "[DEMOGRAPHIC_DATA]"
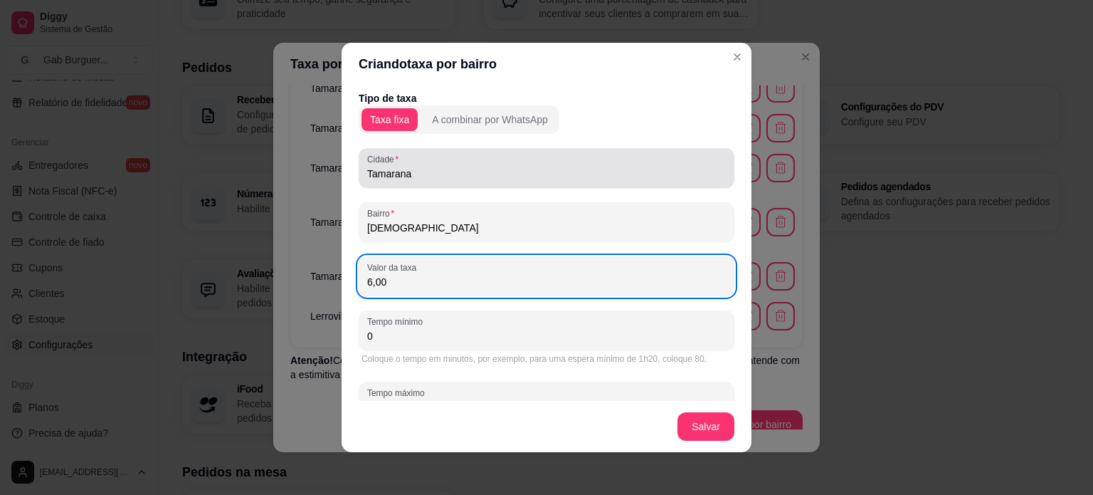
type input "6,00"
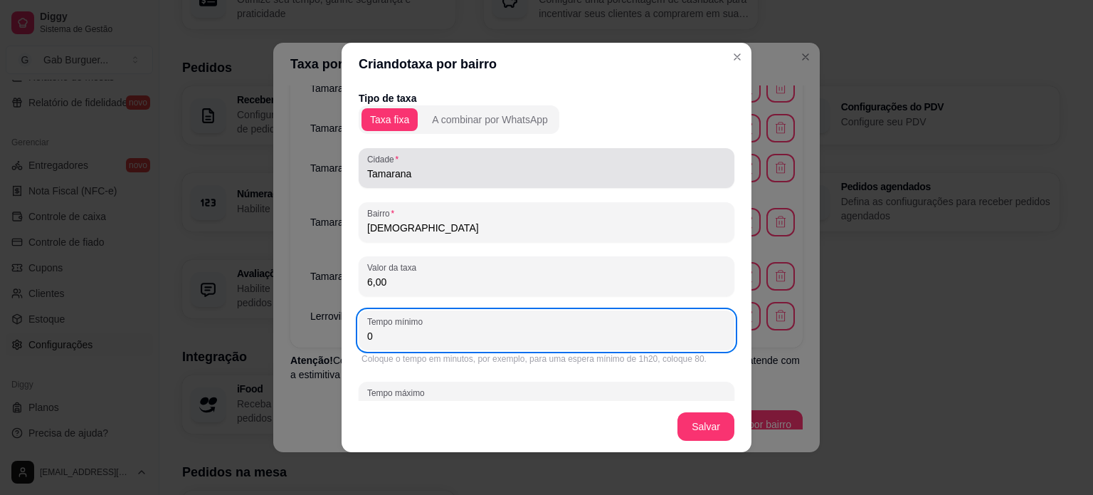
scroll to position [14, 0]
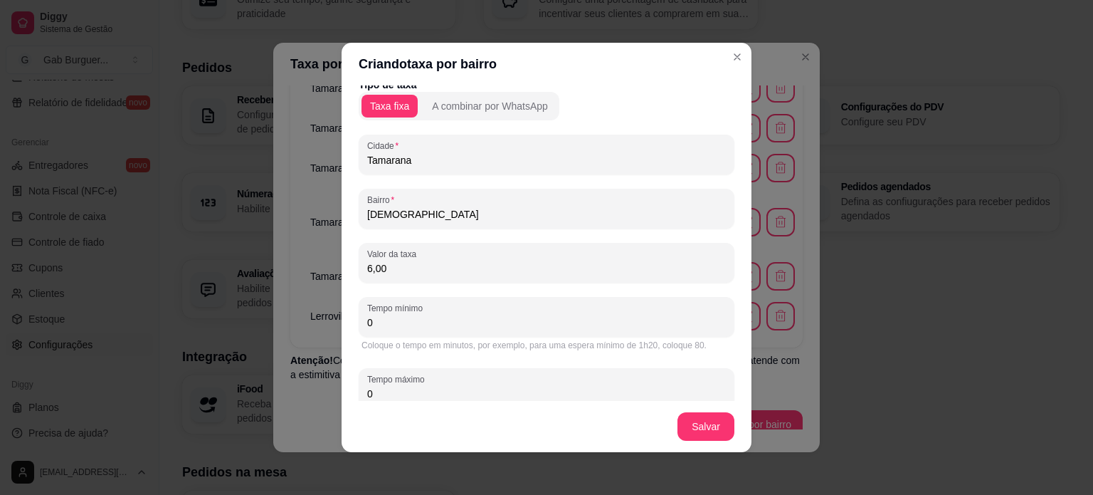
click at [715, 411] on footer "Salvar" at bounding box center [547, 426] width 410 height 51
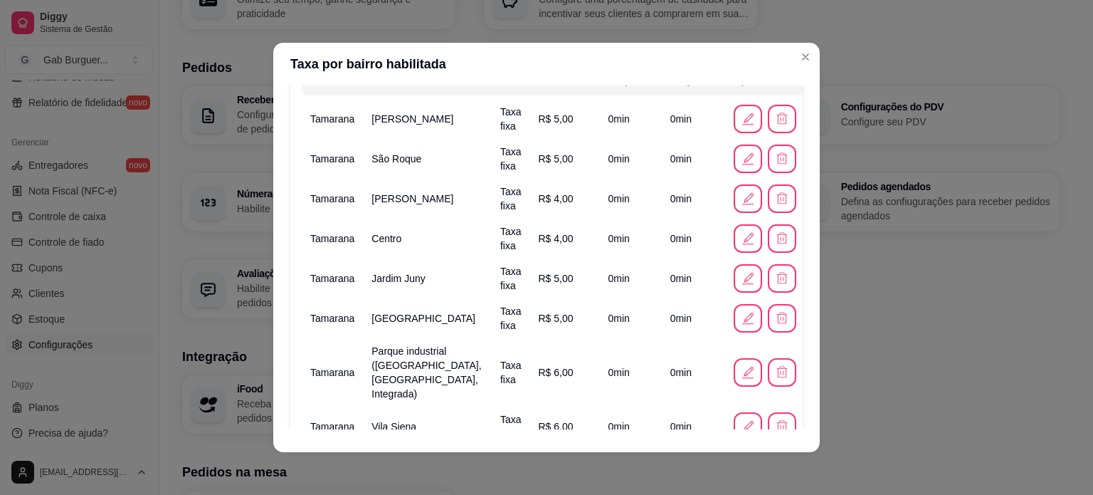
scroll to position [42, 0]
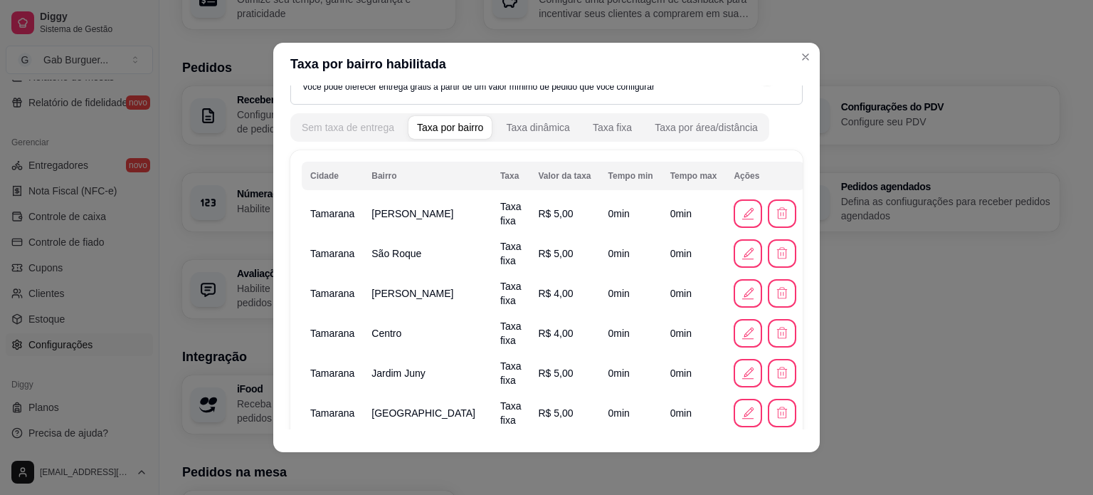
click at [312, 130] on div "Sem taxa de entrega" at bounding box center [348, 127] width 93 height 14
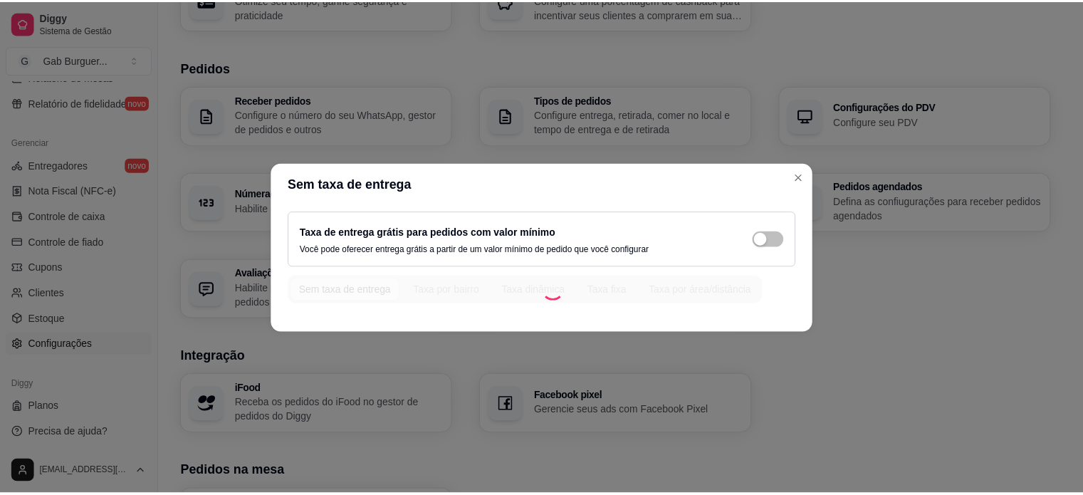
scroll to position [0, 0]
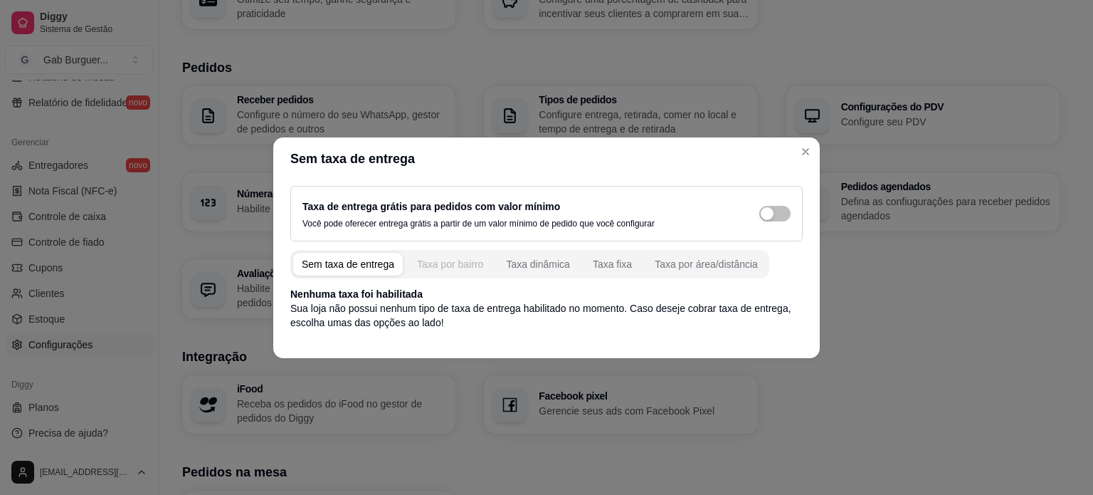
click at [436, 268] on div "Taxa por bairro" at bounding box center [450, 264] width 66 height 14
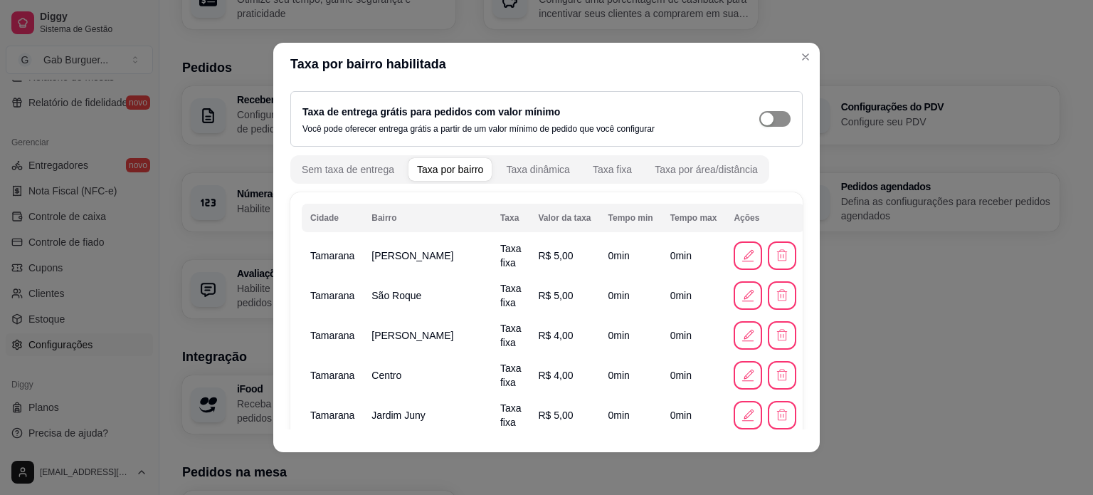
click at [761, 122] on div "button" at bounding box center [767, 118] width 13 height 13
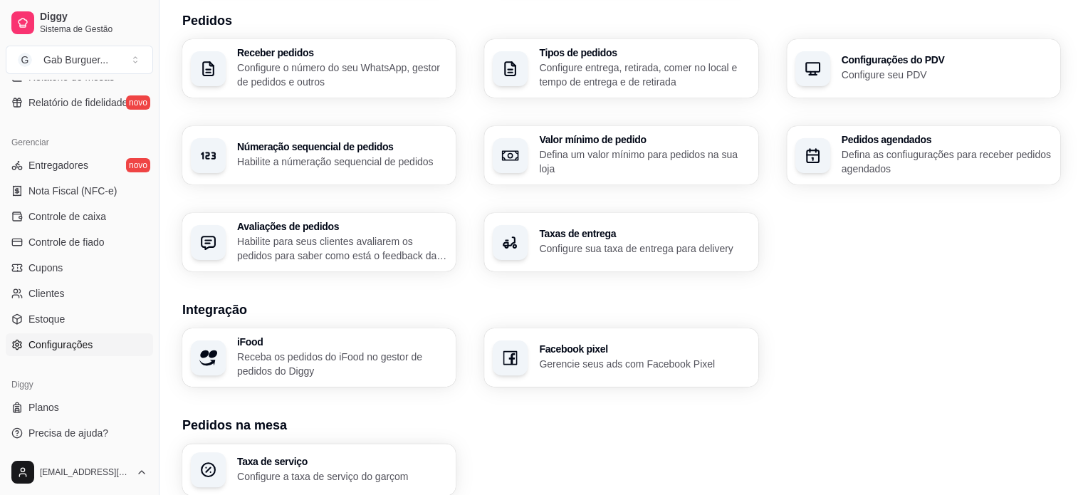
scroll to position [359, 0]
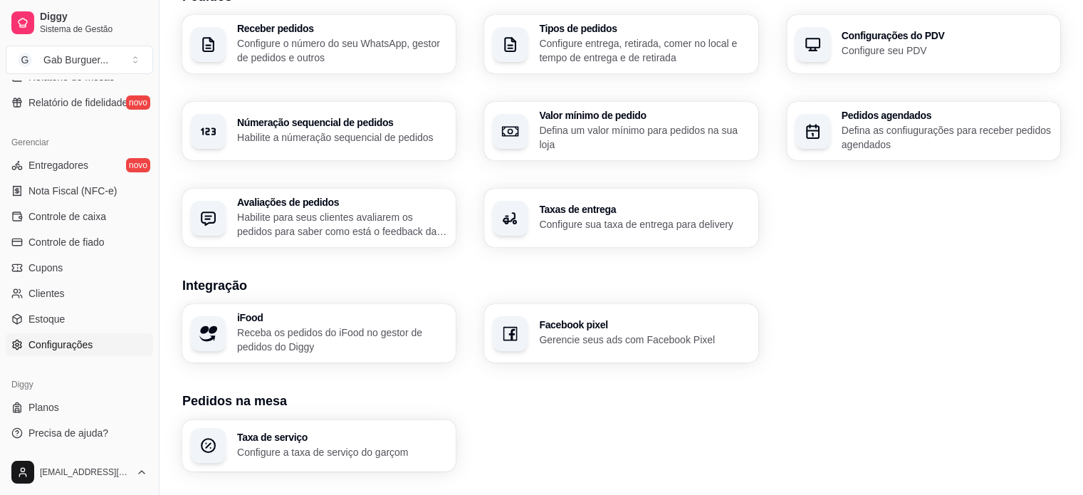
click at [628, 230] on p "Configure sua taxa de entrega para delivery" at bounding box center [644, 224] width 210 height 14
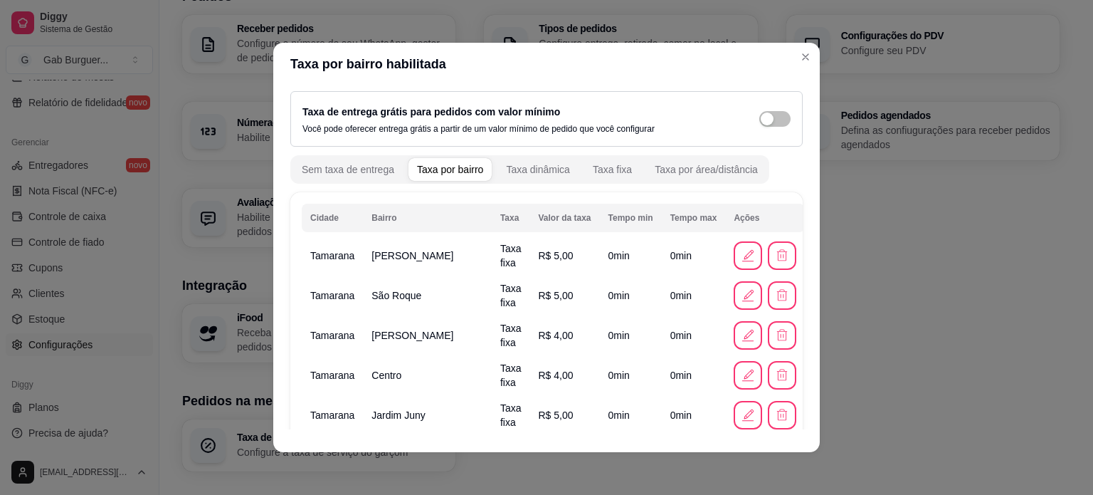
click at [618, 130] on p "Você pode oferecer entrega grátis a partir de um valor mínimo de pedido que voc…" at bounding box center [479, 128] width 352 height 11
click at [761, 122] on div "button" at bounding box center [767, 118] width 13 height 13
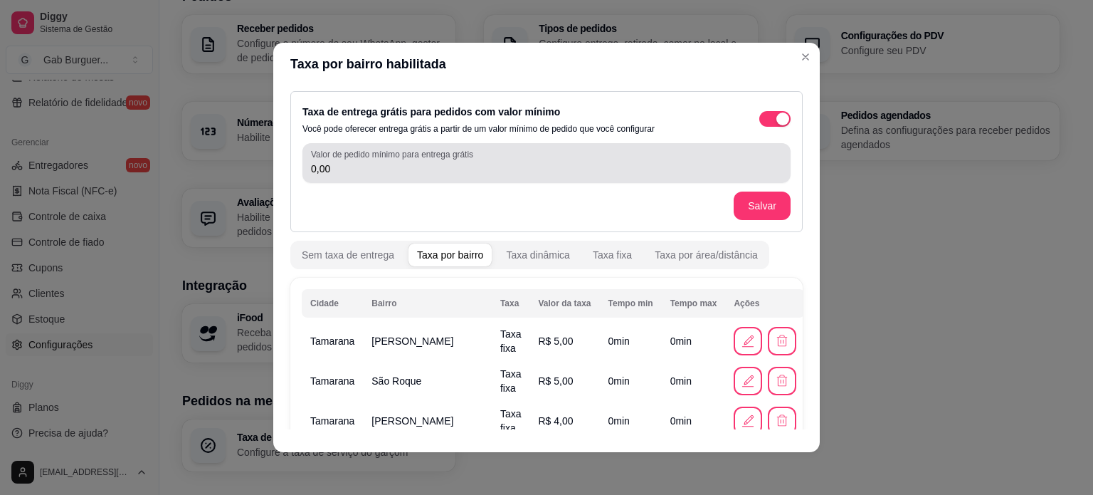
click at [333, 177] on div "Valor de pedido mínimo para entrega grátis 0,00" at bounding box center [547, 163] width 488 height 40
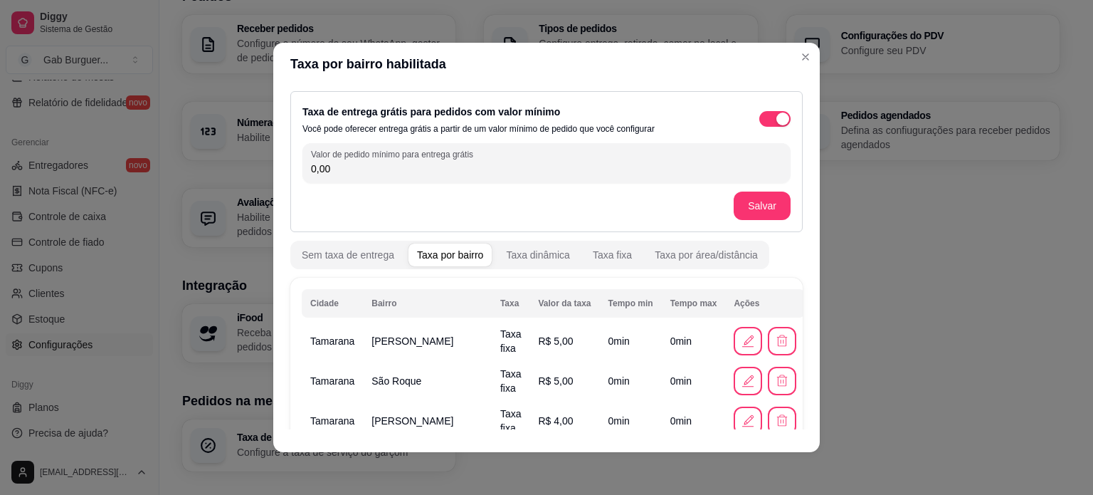
type input "0,00"
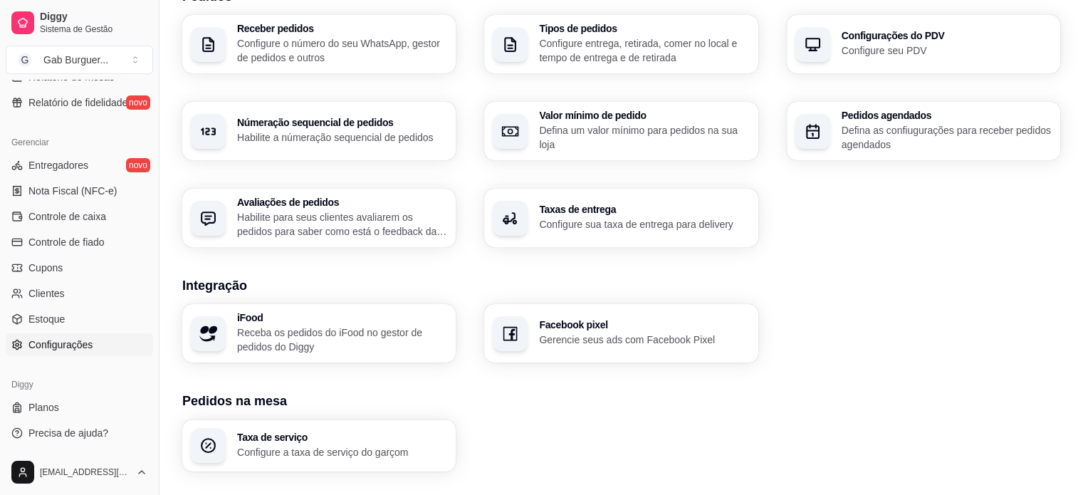
click at [868, 333] on div "iFood Receba os pedidos do iFood no gestor de pedidos do Diggy Facebook pixel G…" at bounding box center [621, 333] width 878 height 58
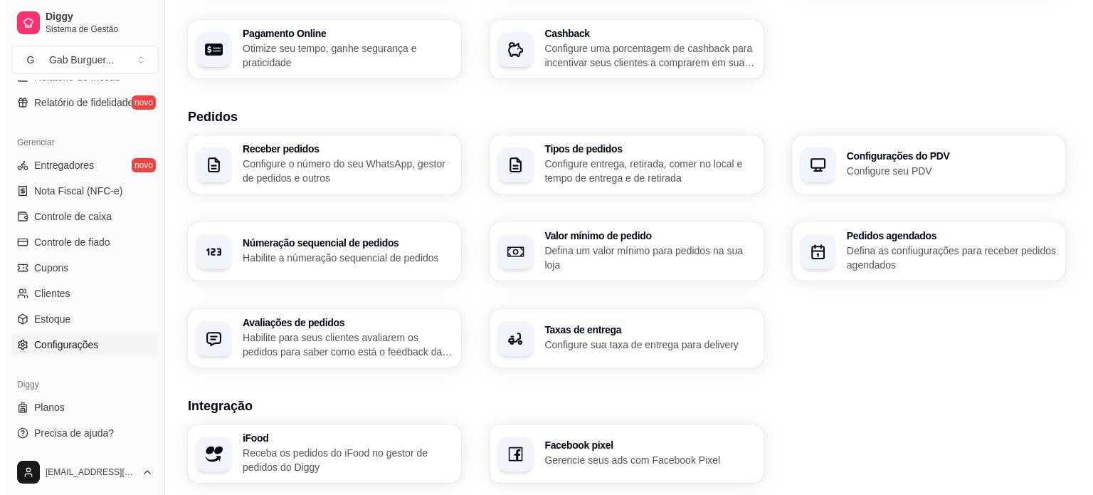
scroll to position [217, 0]
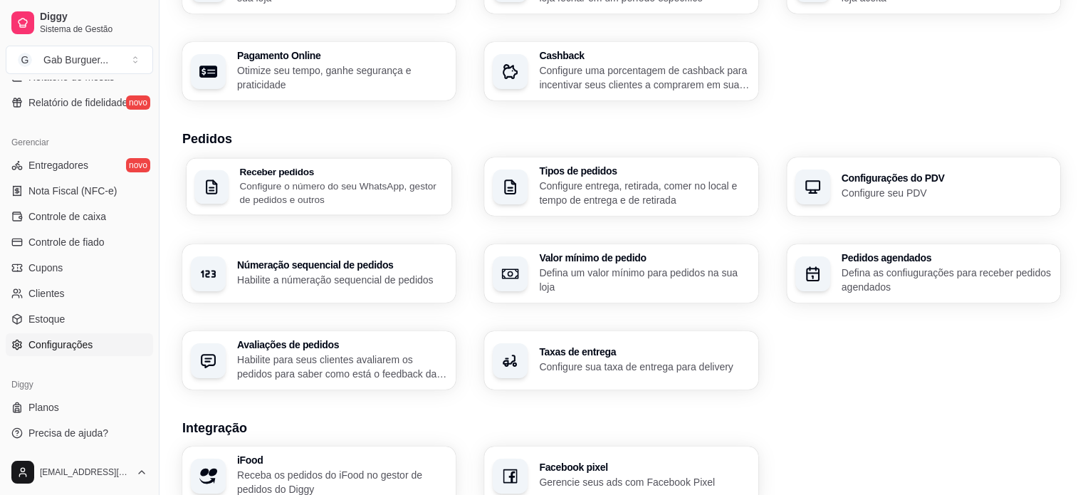
click at [386, 208] on div "Receber pedidos Configure o número do seu WhatsApp, gestor de pedidos e outros" at bounding box center [319, 186] width 266 height 57
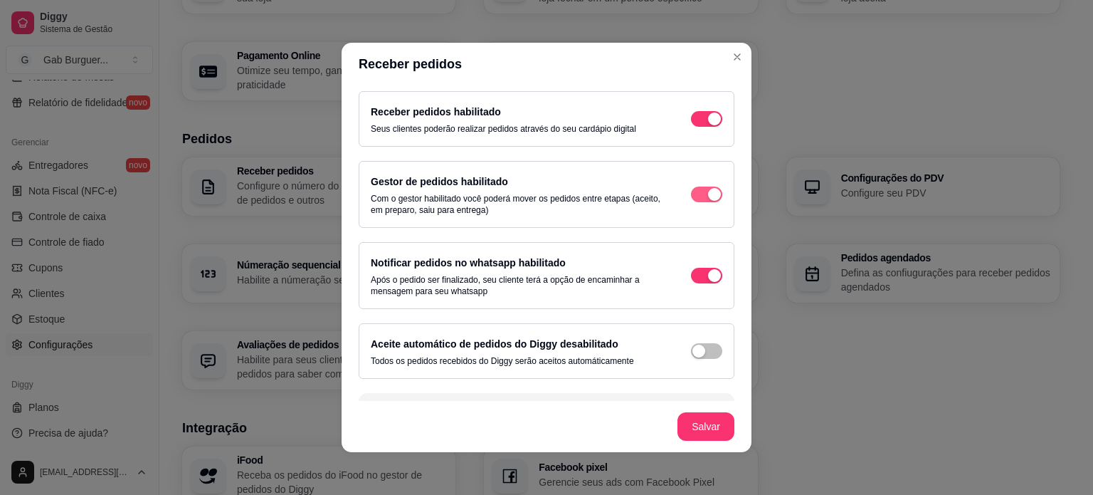
click at [691, 191] on span "button" at bounding box center [706, 194] width 31 height 16
click at [693, 197] on div "button" at bounding box center [699, 194] width 13 height 13
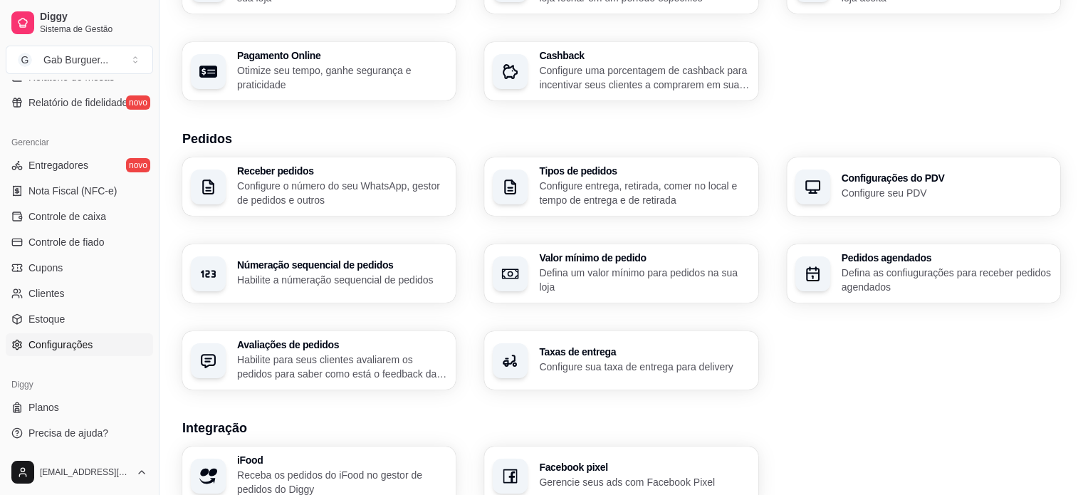
click at [894, 215] on div "Receber pedidos Configure o número do seu WhatsApp, gestor de pedidos e outros …" at bounding box center [621, 273] width 878 height 232
click at [890, 179] on h3 "Configurações do PDV" at bounding box center [945, 179] width 204 height 10
click at [538, 199] on div "Tipos de pedidos Configure entrega, retirada, comer no local e tempo de entrega…" at bounding box center [620, 186] width 273 height 58
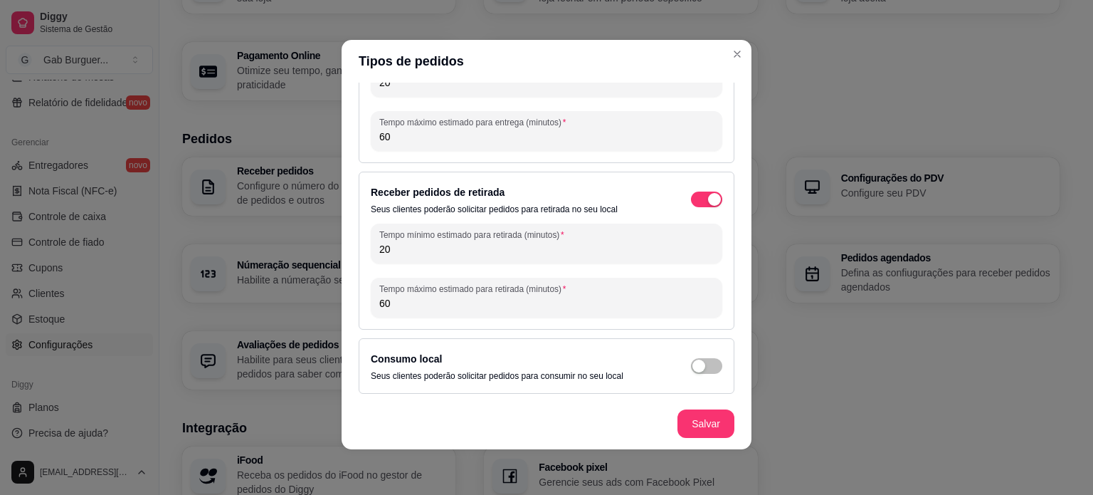
scroll to position [0, 0]
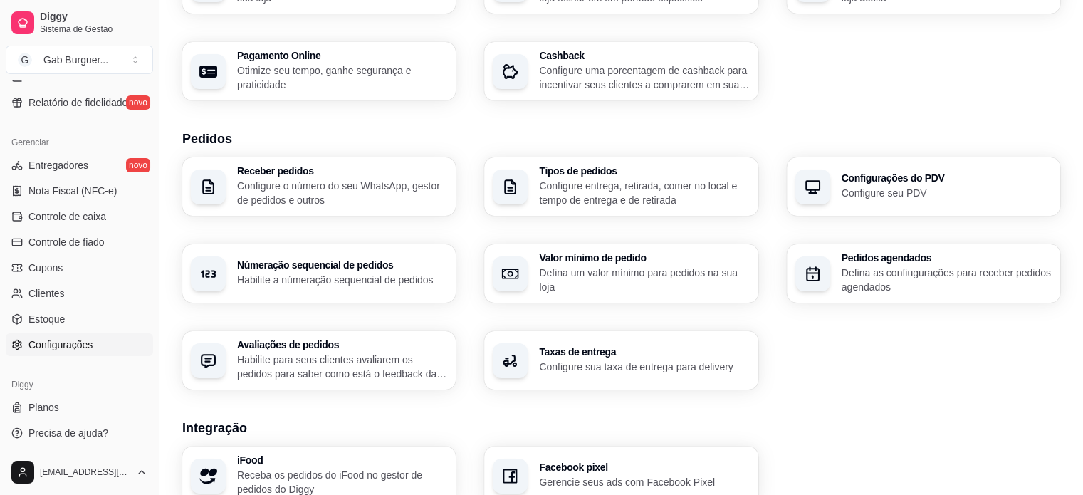
click at [352, 177] on div "Receber pedidos Configure o número do seu WhatsApp, gestor de pedidos e outros" at bounding box center [342, 186] width 210 height 41
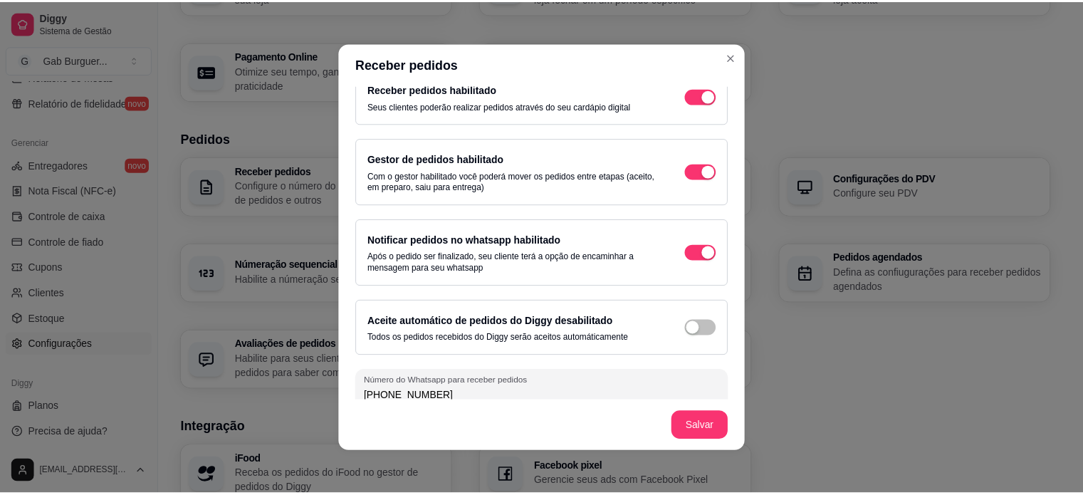
scroll to position [36, 0]
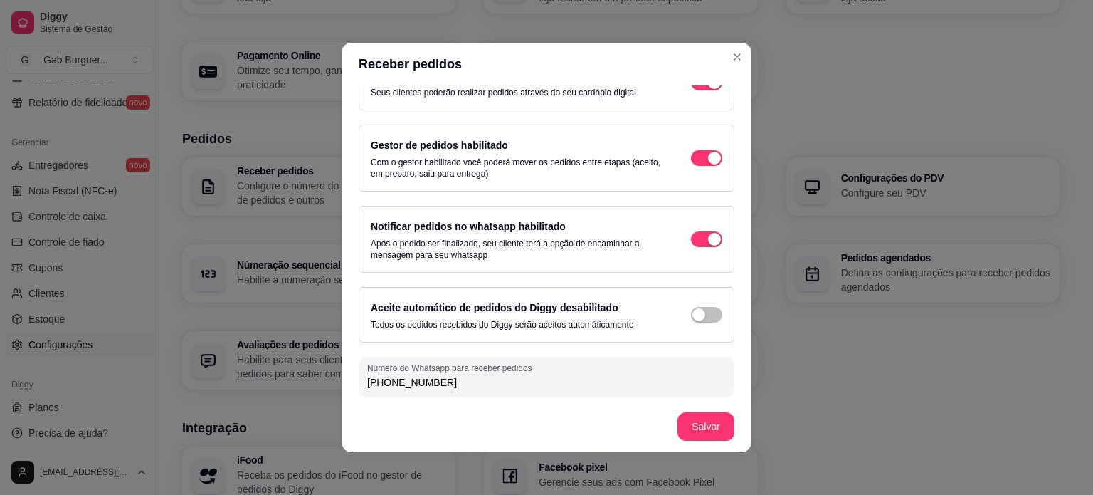
click at [740, 42] on div "Receber pedidos Receber pedidos habilitado Seus clientes poderão realizar pedid…" at bounding box center [546, 247] width 1093 height 495
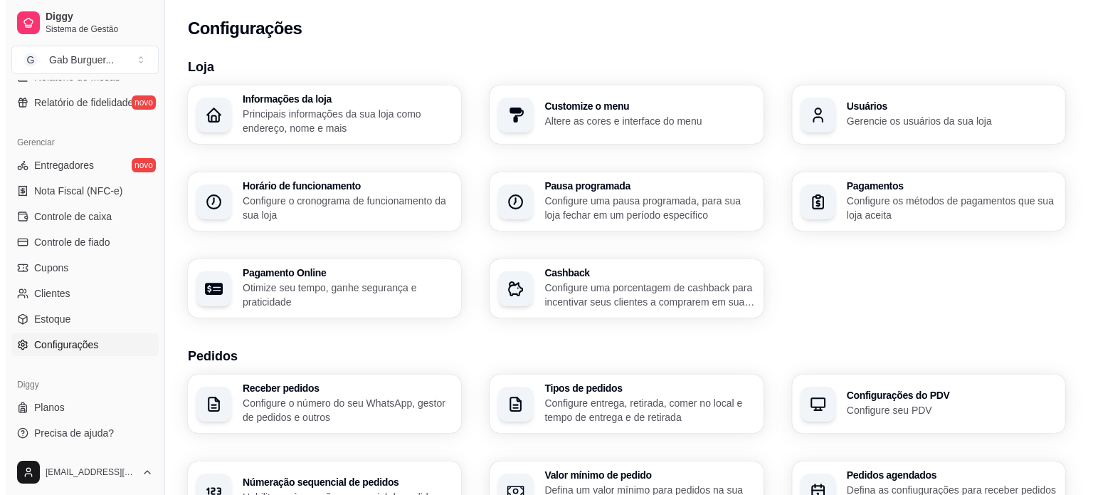
scroll to position [0, 0]
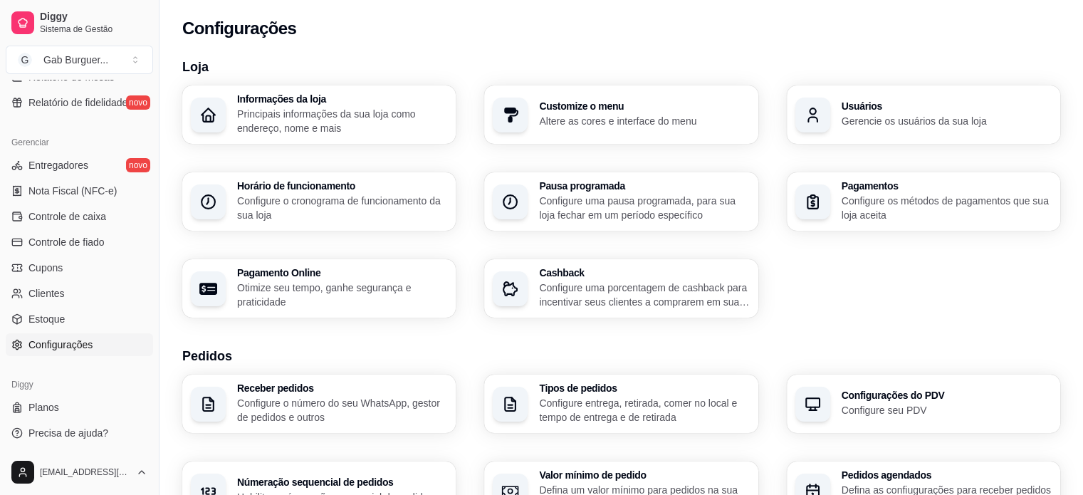
click at [279, 275] on h3 "Pagamento Online" at bounding box center [342, 273] width 210 height 10
select select "4.98"
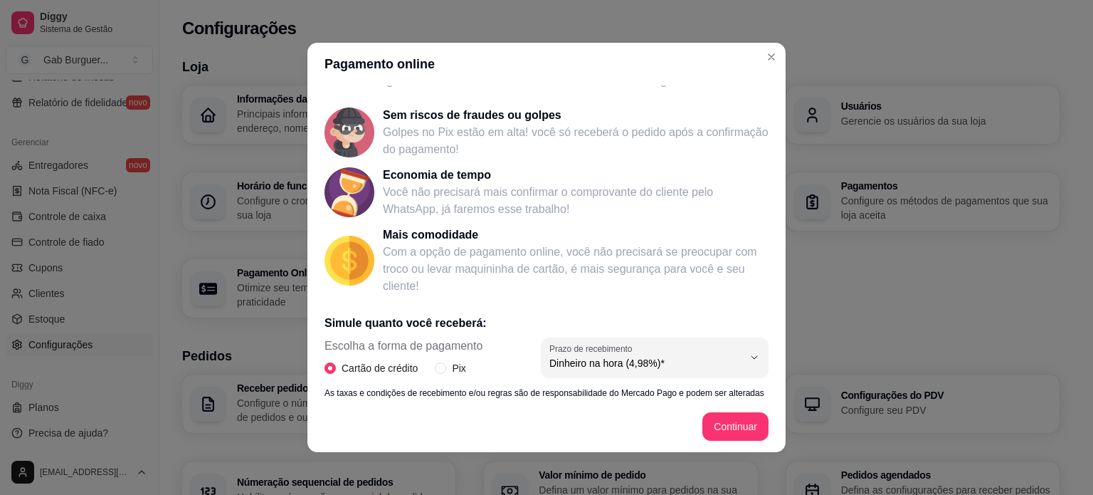
scroll to position [142, 0]
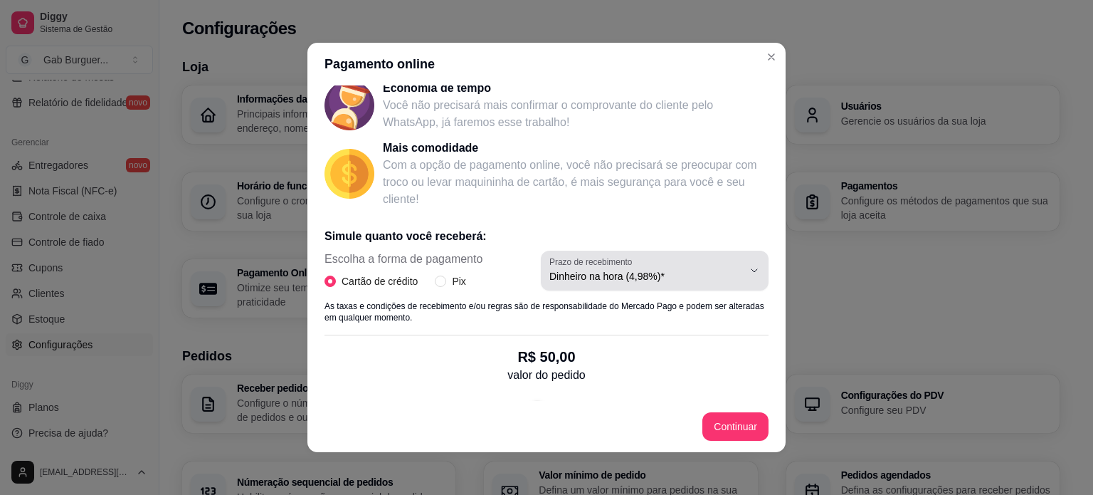
click at [712, 275] on span "Dinheiro na hora (4,98%)*" at bounding box center [647, 276] width 194 height 14
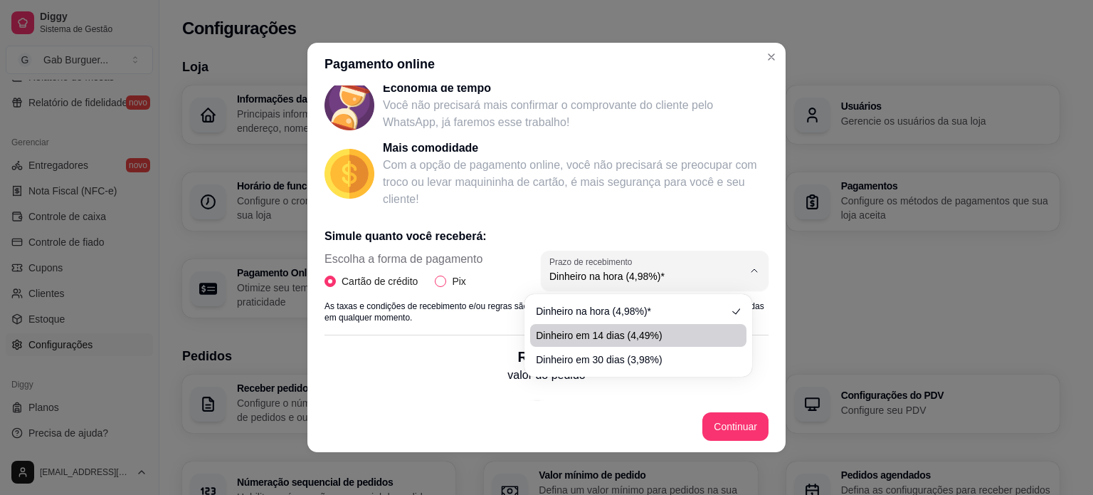
click at [437, 281] on input "Pix" at bounding box center [440, 280] width 11 height 11
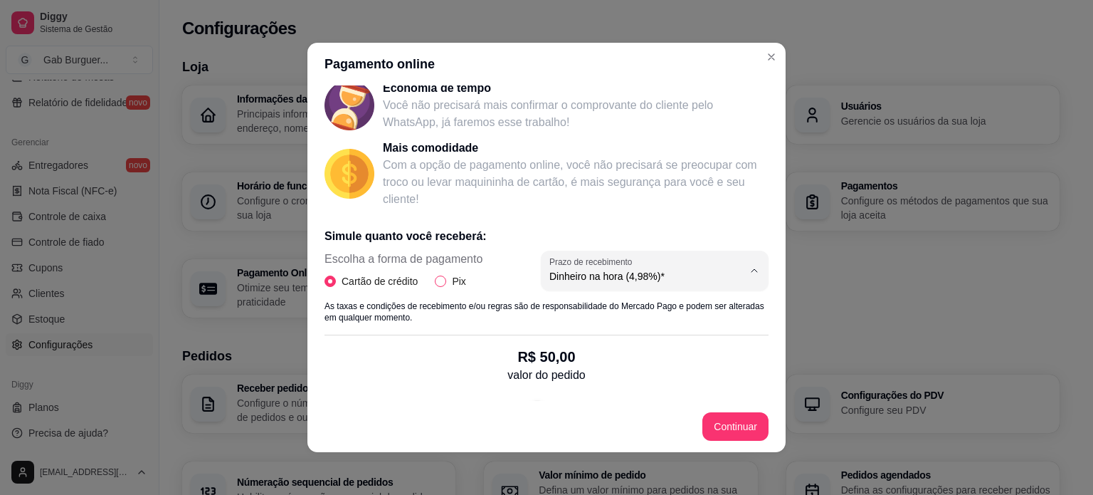
radio input "true"
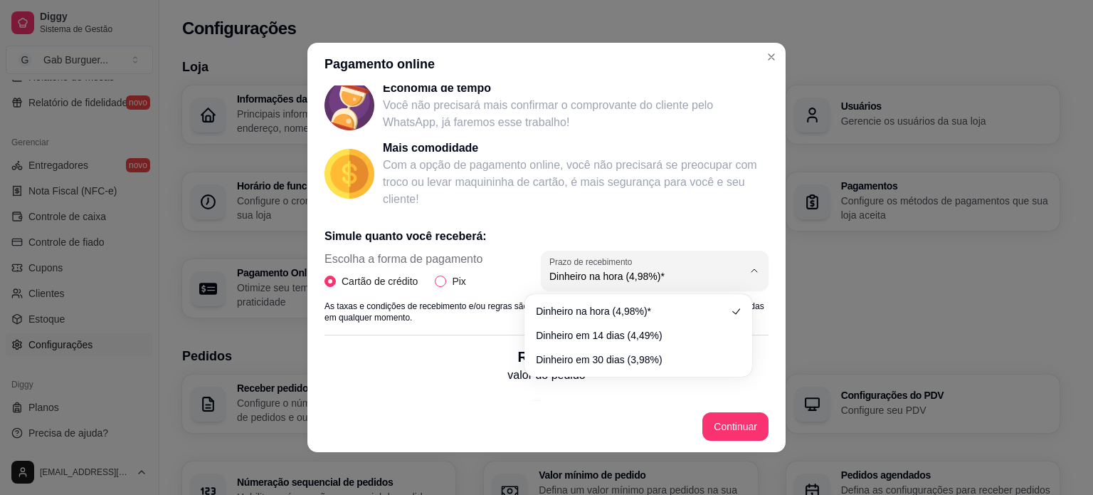
radio input "false"
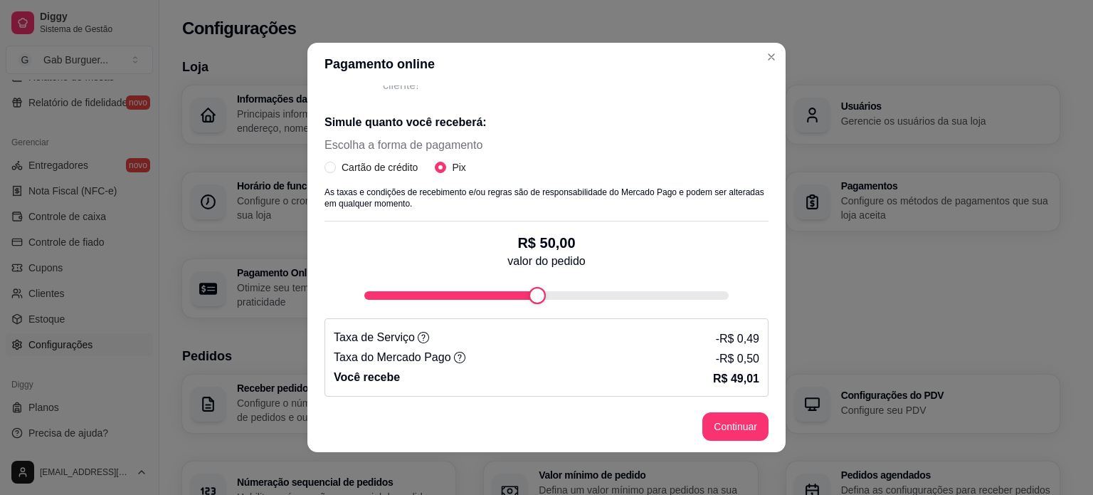
scroll to position [257, 0]
type input "100"
click at [971, 380] on div "Pagamento online Receba na hora em sua conta do Mercado Pago! Agora você poderá…" at bounding box center [546, 247] width 1093 height 495
click at [418, 341] on icon at bounding box center [423, 336] width 11 height 11
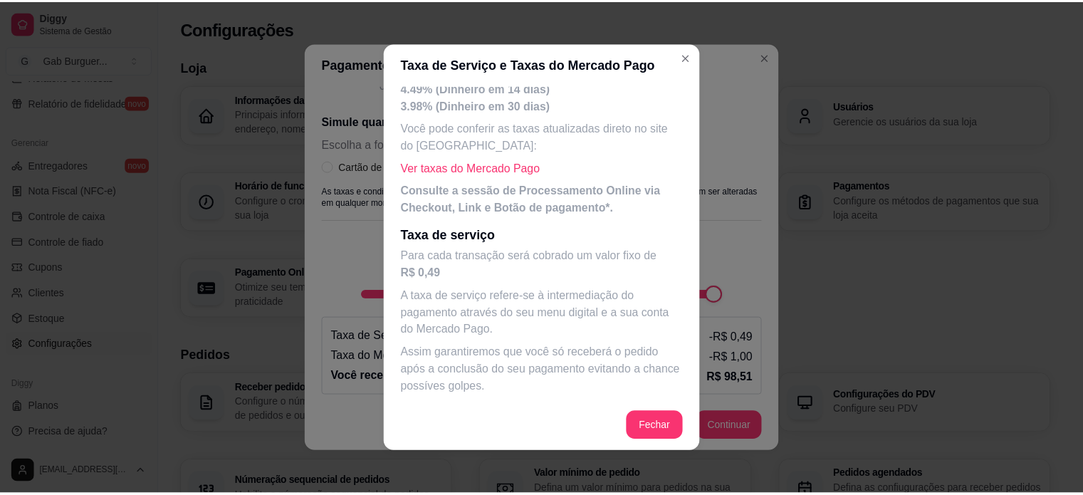
scroll to position [94, 0]
